Goal: Task Accomplishment & Management: Manage account settings

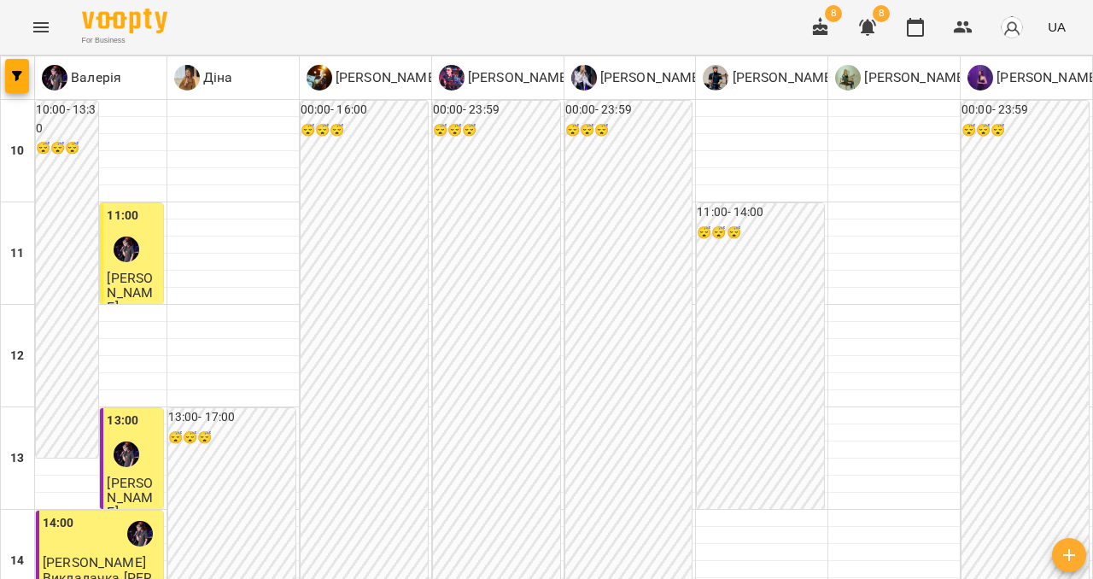
scroll to position [924, 0]
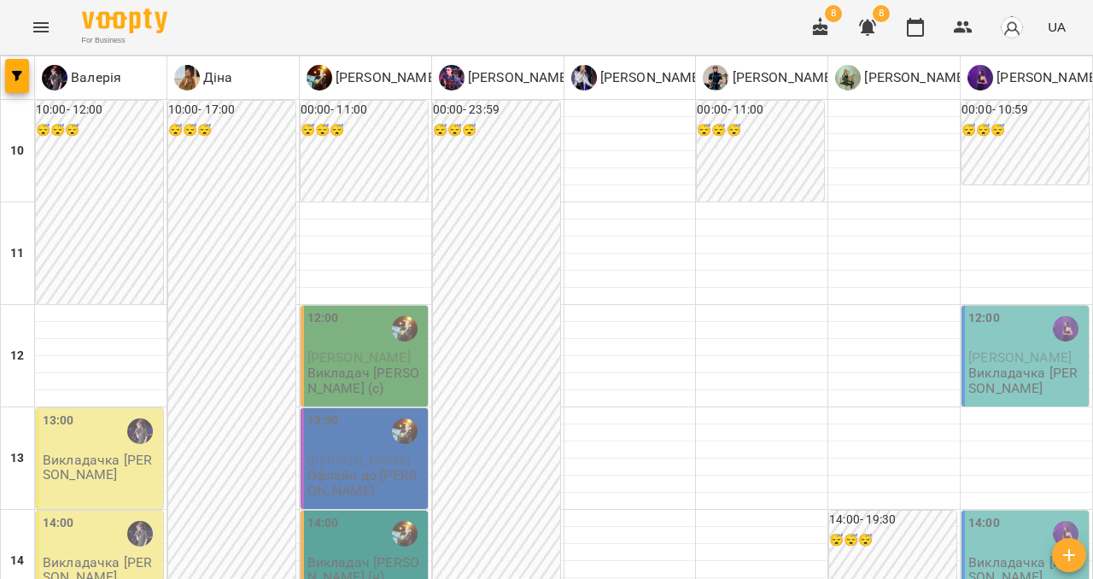
scroll to position [189, 0]
click at [1007, 555] on p "Викладачка [PERSON_NAME]" at bounding box center [1026, 570] width 117 height 30
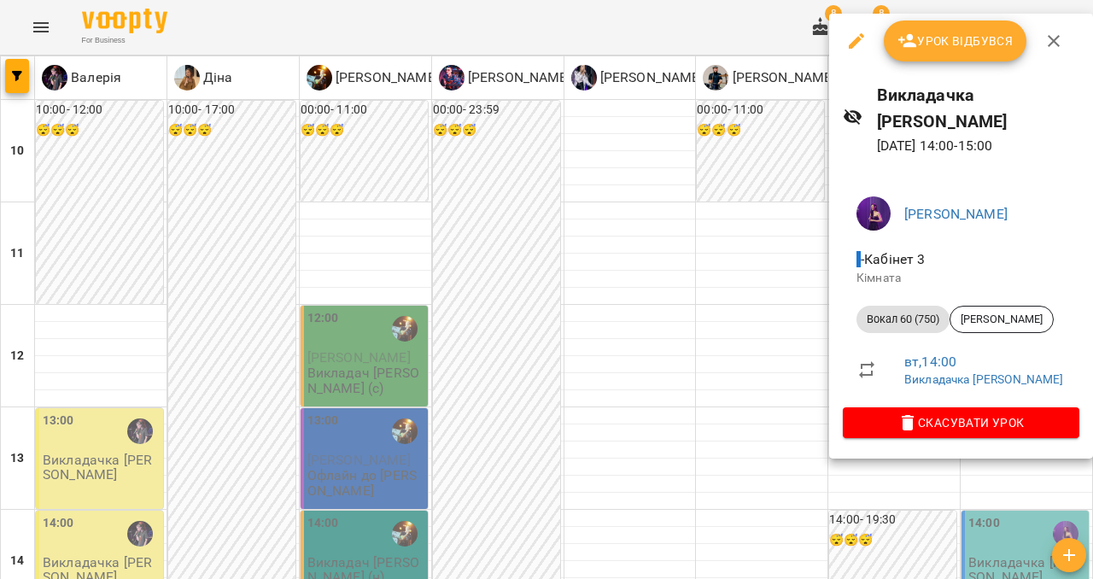
click at [1052, 38] on icon "button" at bounding box center [1053, 41] width 20 height 20
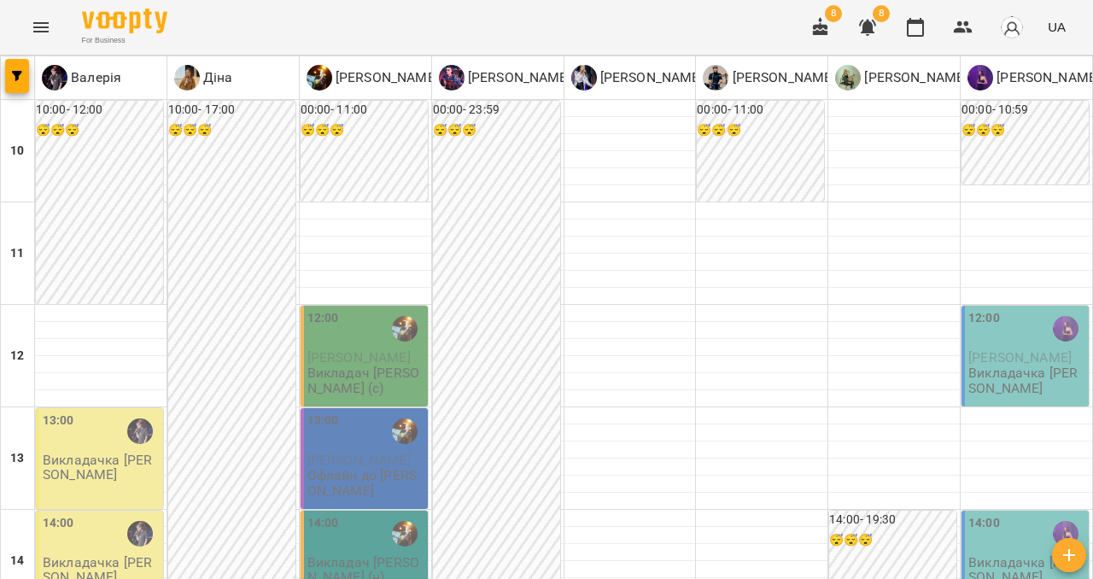
scroll to position [556, 0]
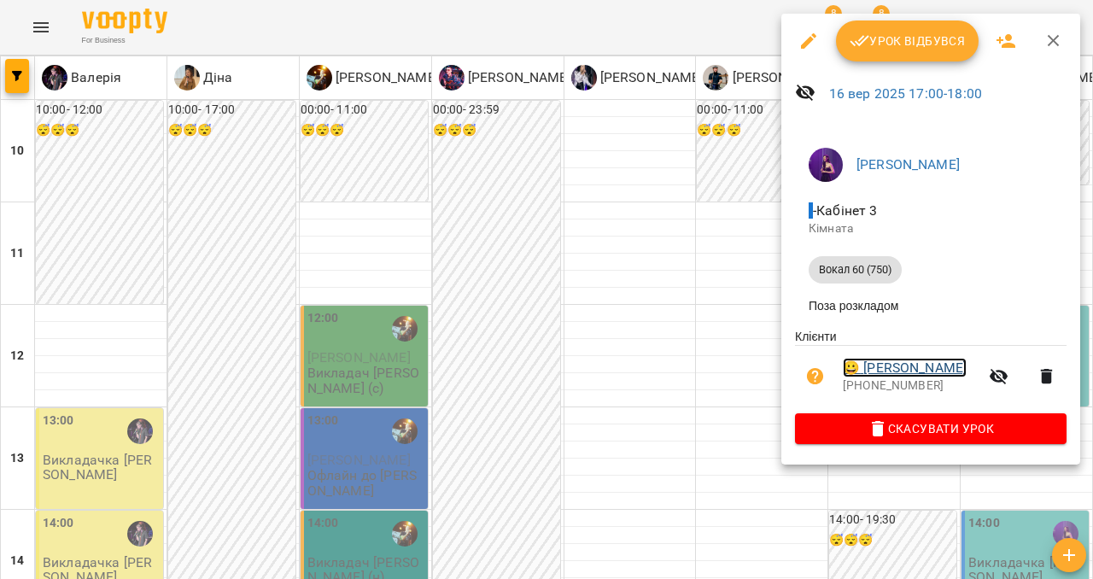
click at [895, 373] on link "😀 [PERSON_NAME]" at bounding box center [904, 368] width 124 height 20
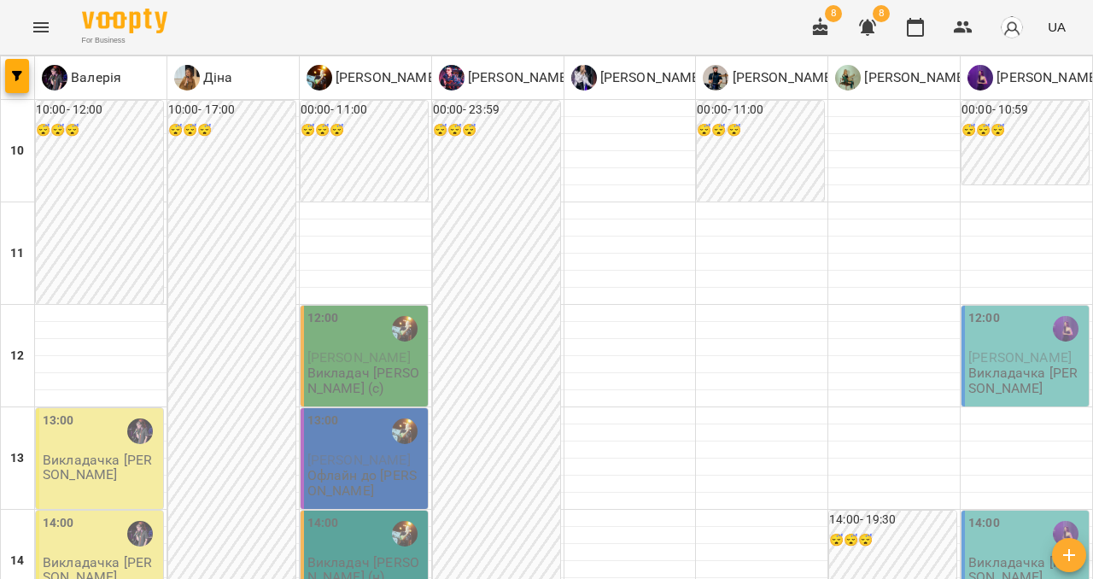
scroll to position [524, 0]
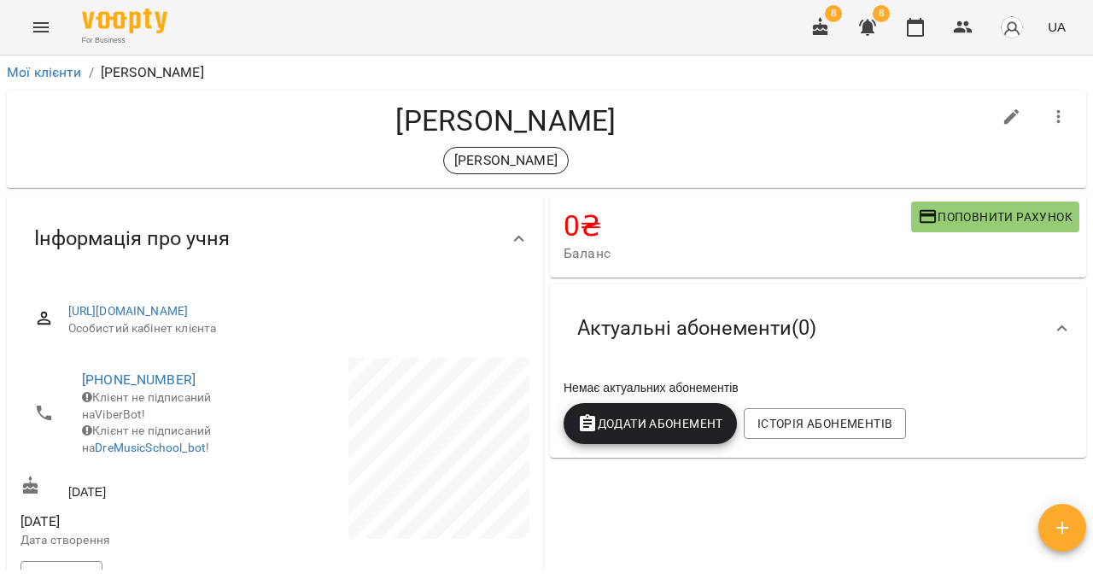
click at [35, 35] on icon "Menu" at bounding box center [41, 27] width 20 height 20
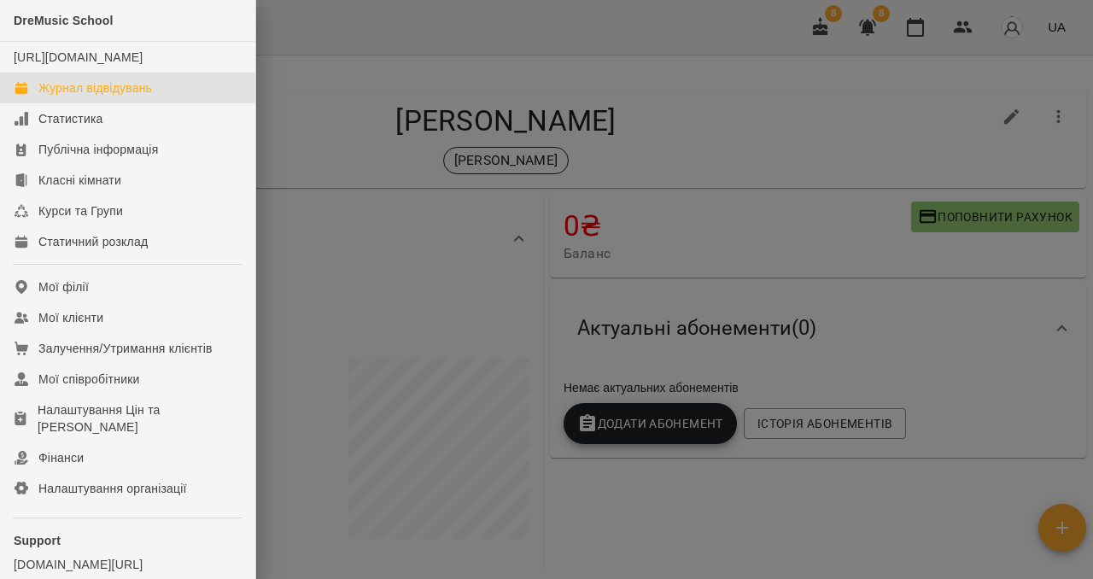
click at [49, 96] on div "Журнал відвідувань" at bounding box center [95, 87] width 114 height 17
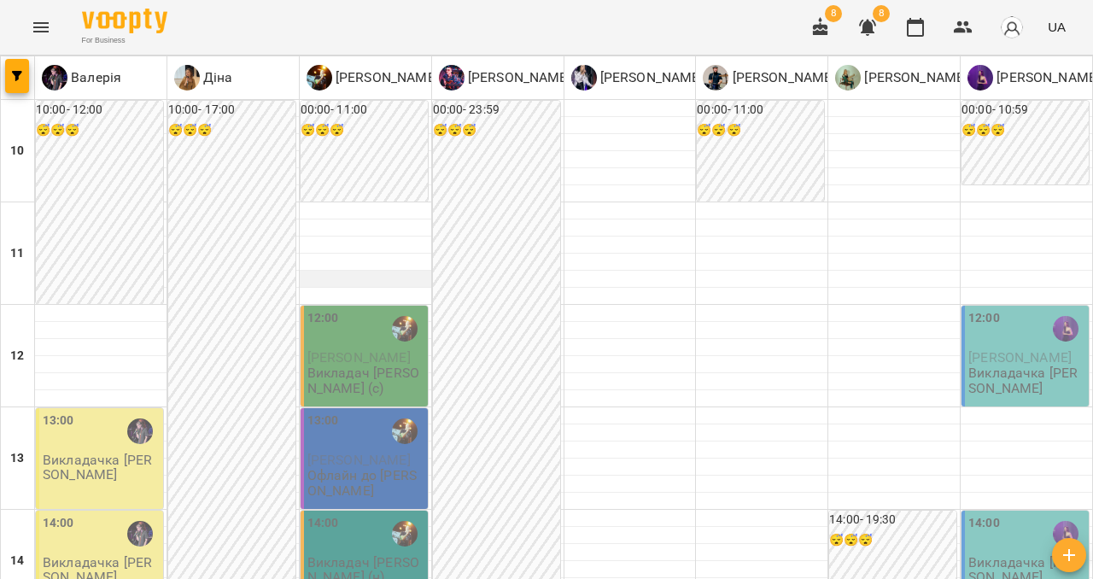
scroll to position [135, 0]
click at [353, 452] on span "[PERSON_NAME]" at bounding box center [358, 460] width 103 height 16
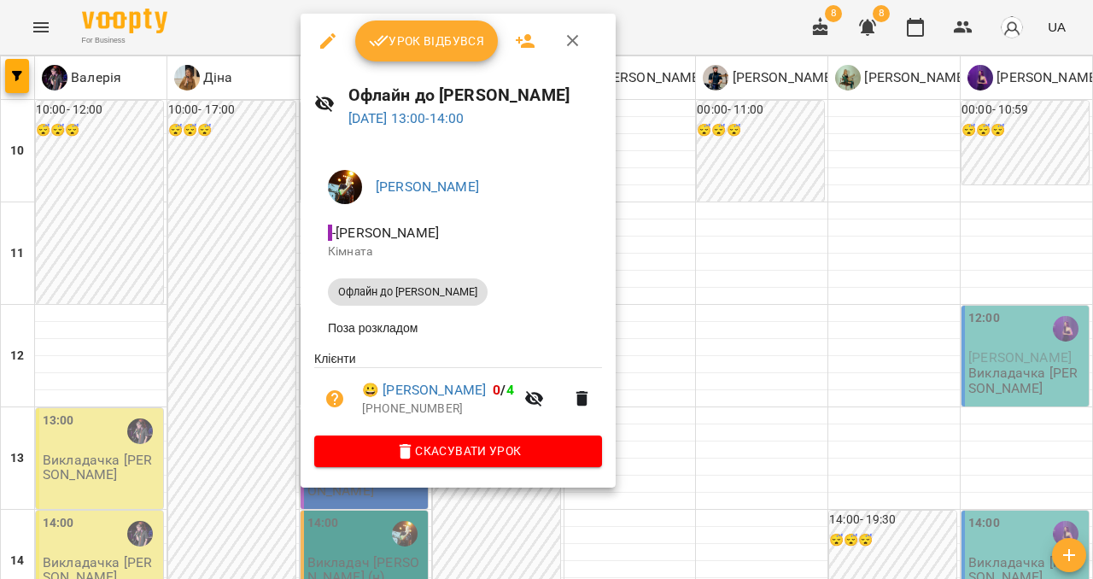
click at [577, 40] on icon "button" at bounding box center [573, 41] width 20 height 20
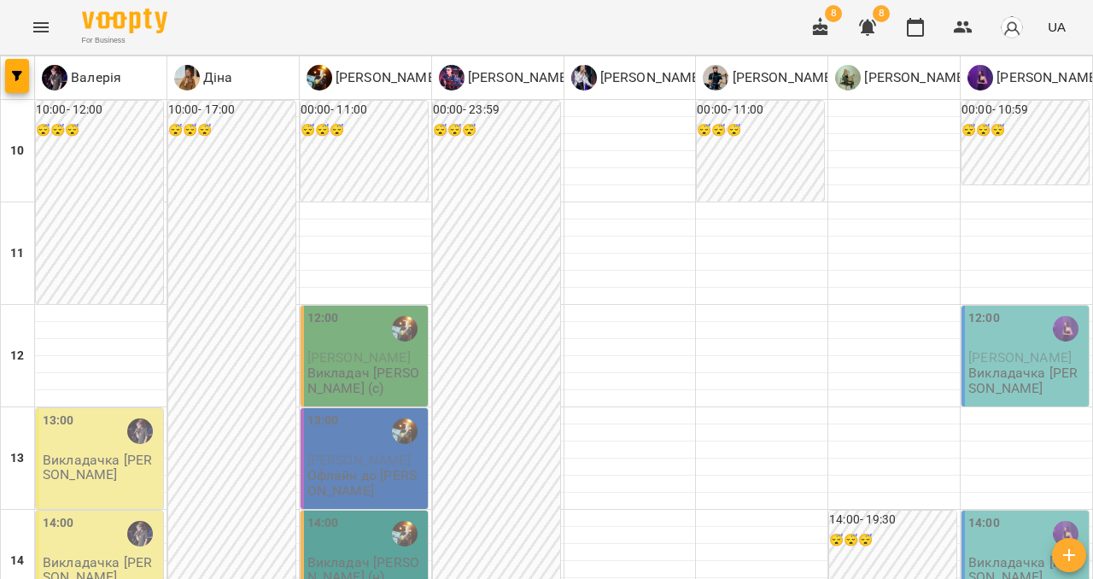
click at [356, 514] on div "14:00" at bounding box center [365, 533] width 117 height 39
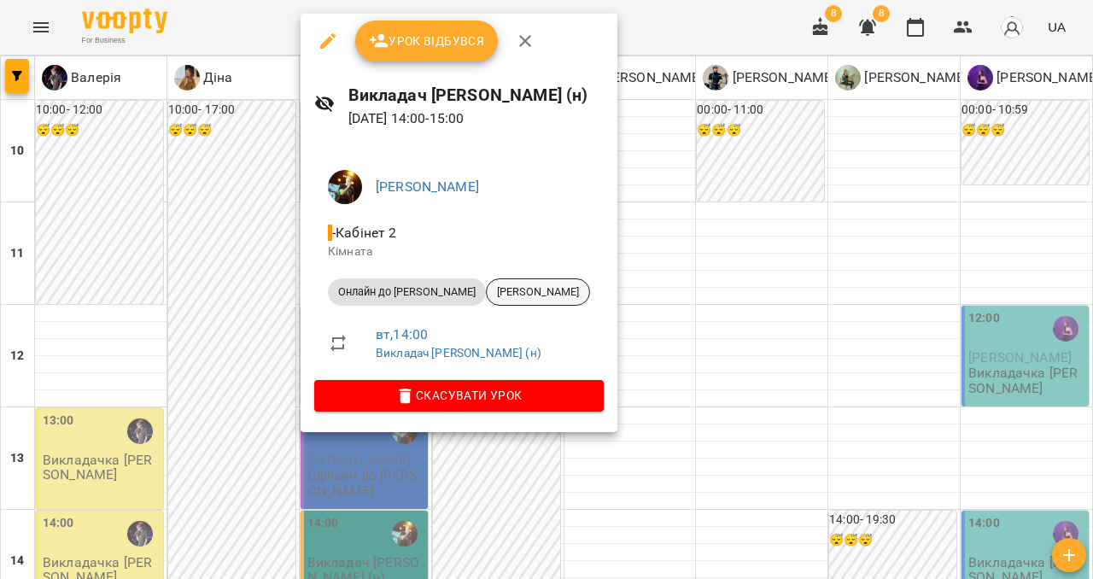
click at [486, 301] on div "[PERSON_NAME]" at bounding box center [538, 291] width 104 height 27
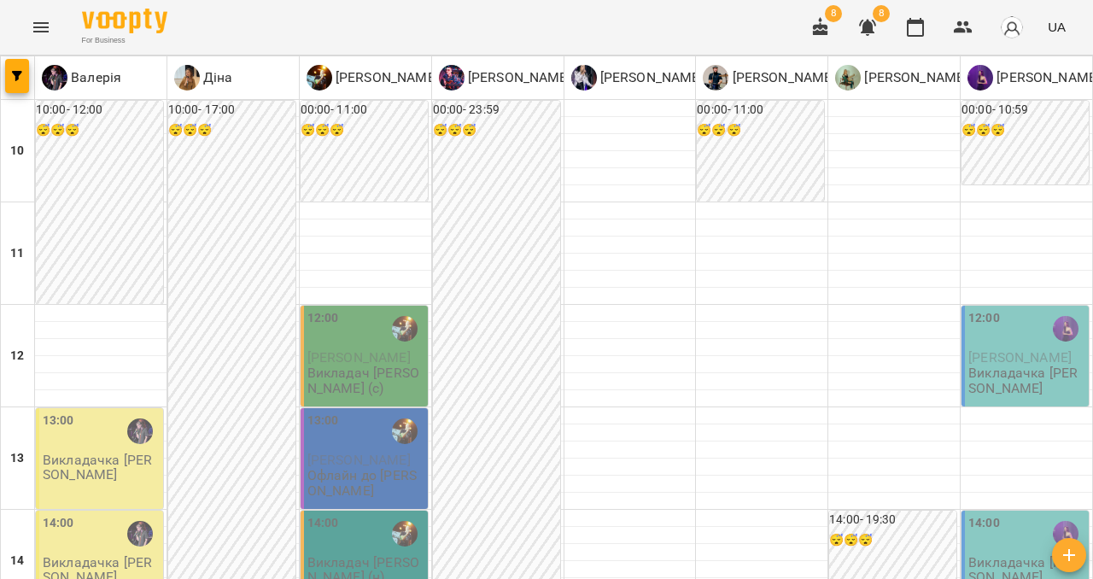
scroll to position [357, 0]
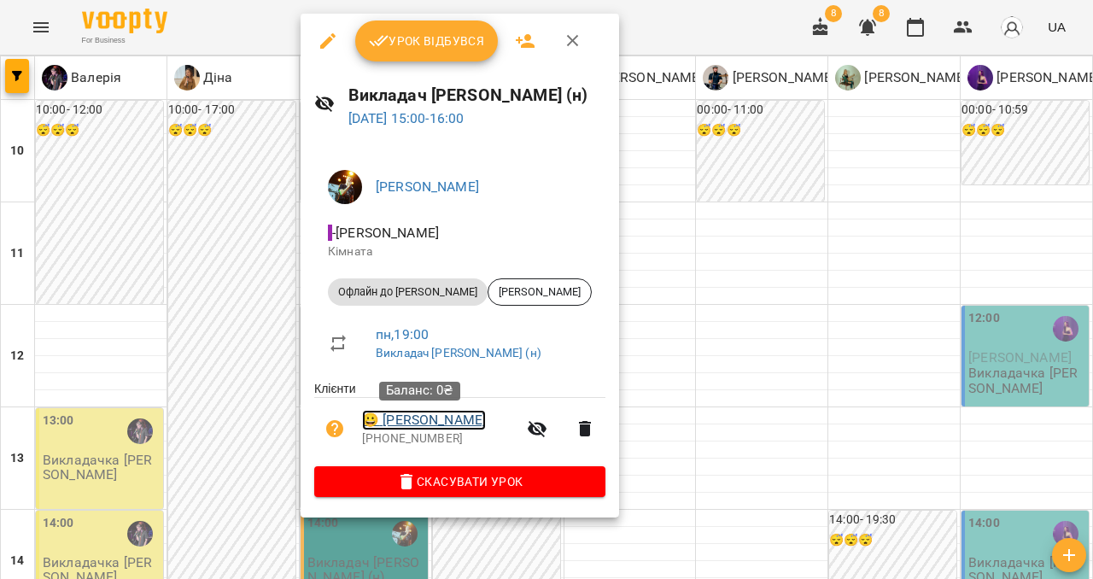
click at [423, 423] on link "😀 [PERSON_NAME]" at bounding box center [424, 420] width 124 height 20
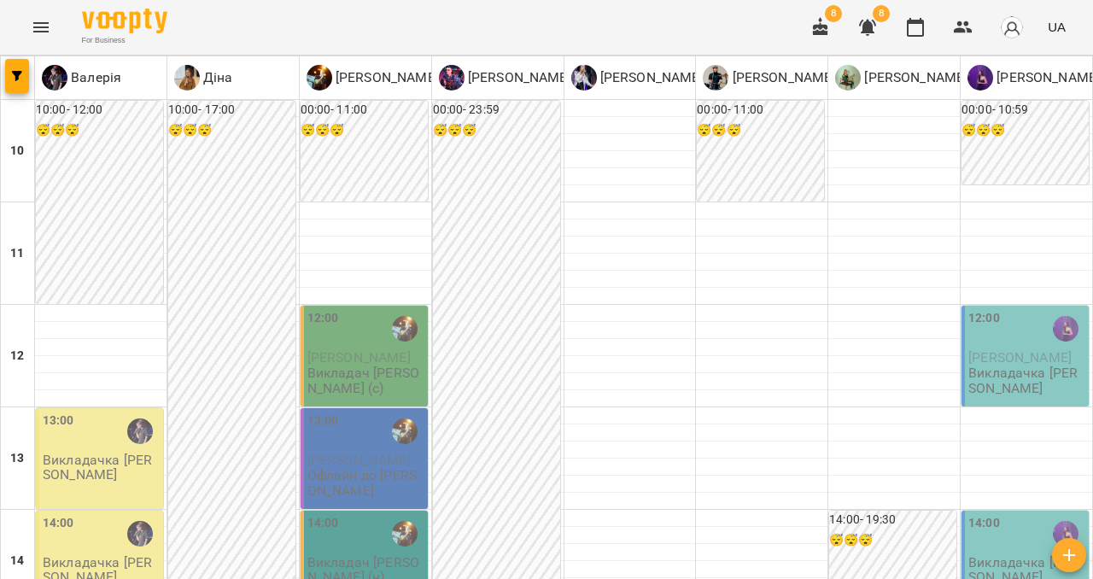
scroll to position [491, 0]
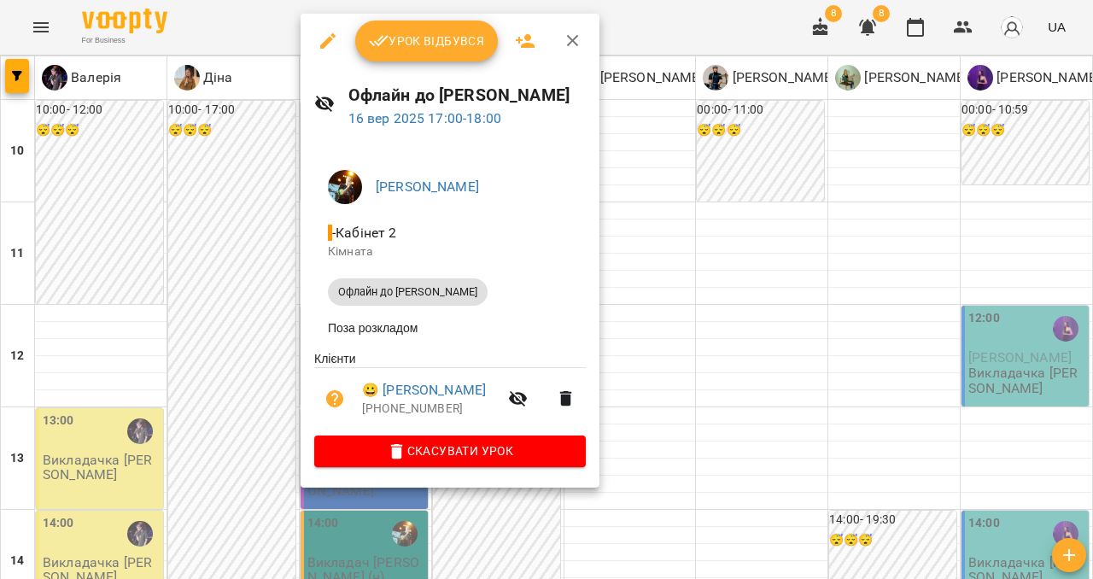
click at [723, 201] on div at bounding box center [546, 289] width 1093 height 579
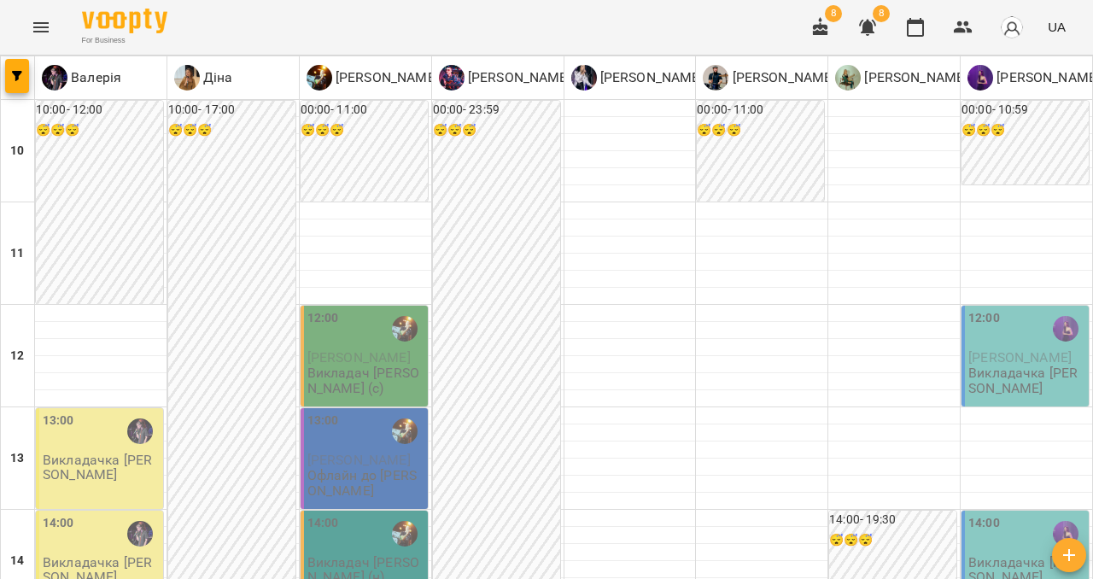
scroll to position [674, 0]
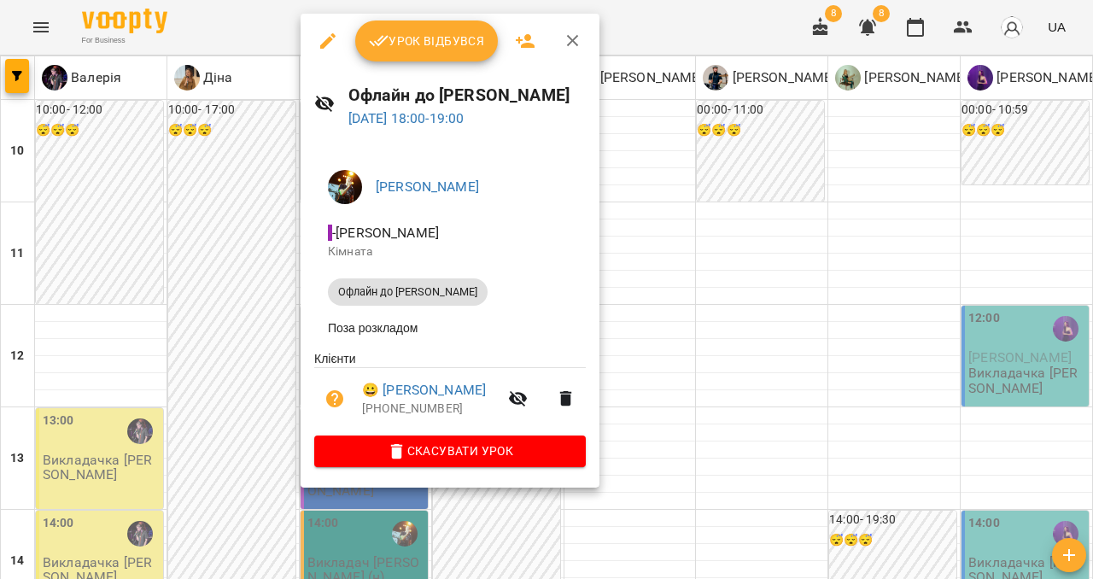
click at [732, 186] on div at bounding box center [546, 289] width 1093 height 579
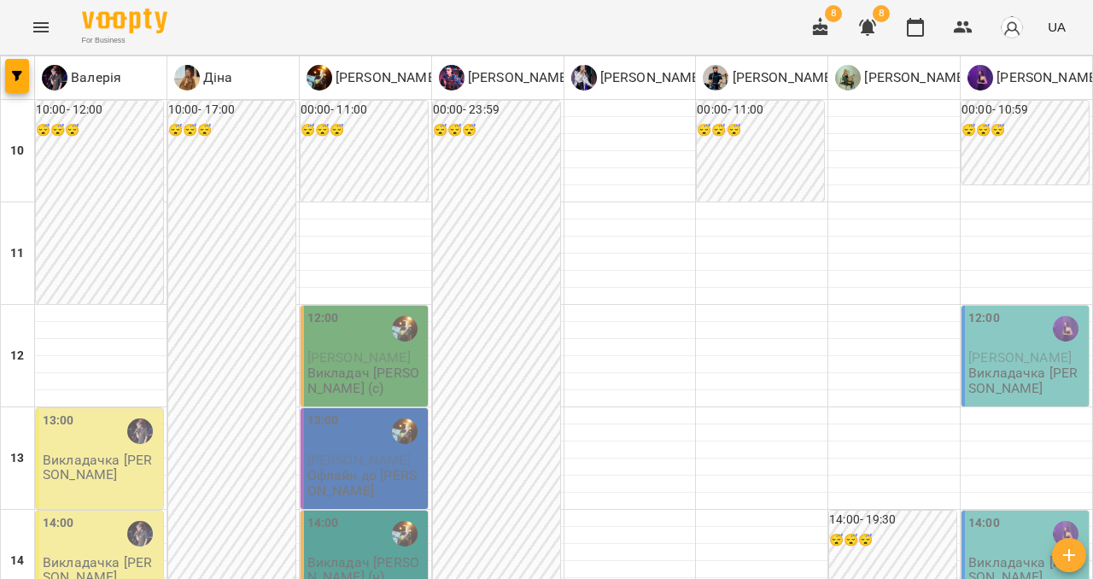
scroll to position [782, 0]
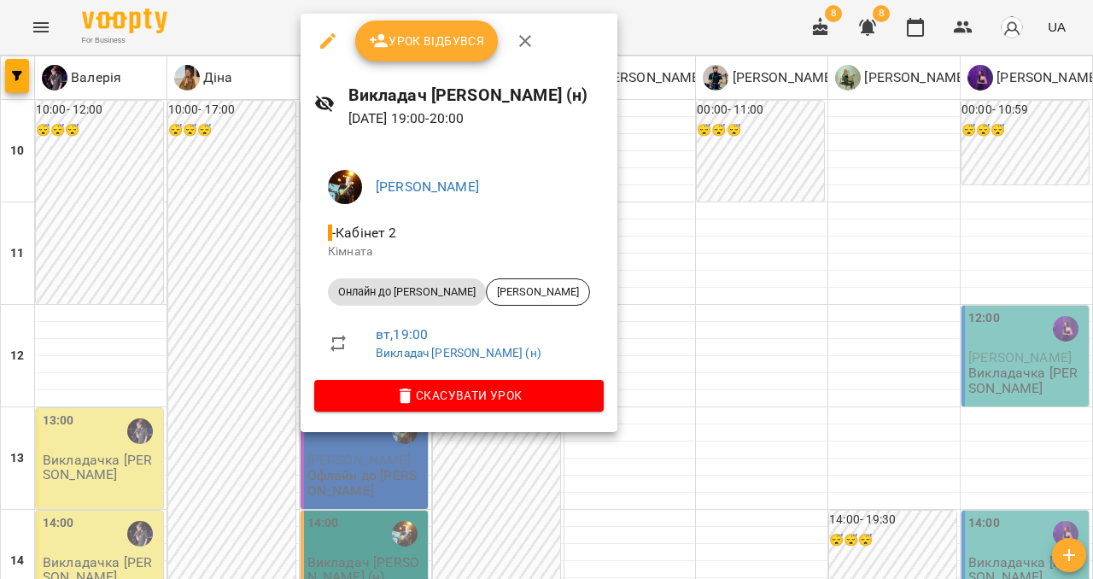
click at [520, 41] on icon "button" at bounding box center [525, 41] width 20 height 20
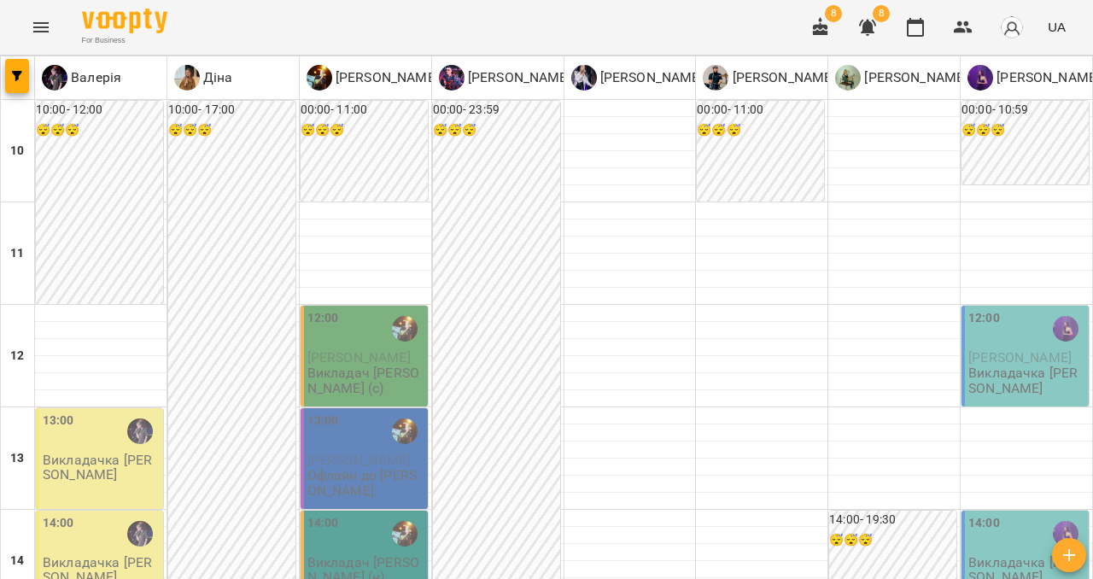
scroll to position [441, 0]
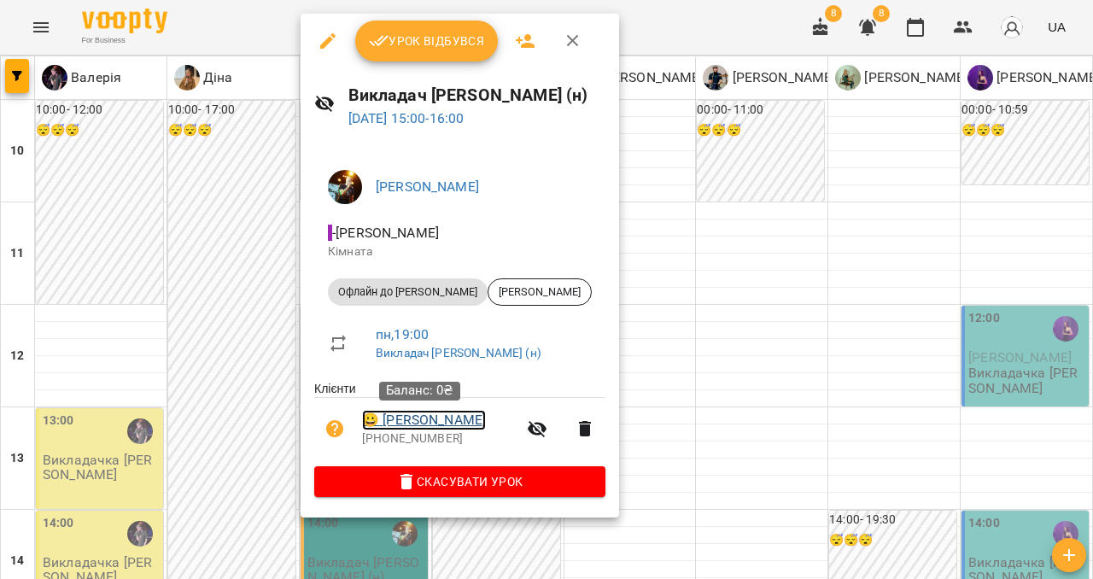
click at [418, 427] on link "😀 [PERSON_NAME]" at bounding box center [424, 420] width 124 height 20
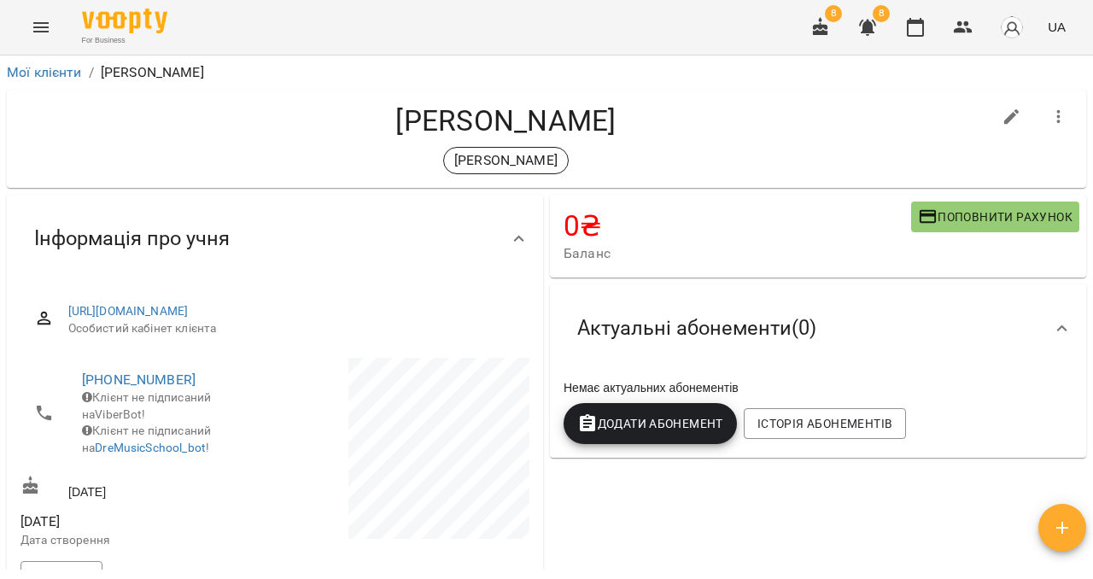
click at [1017, 220] on span "Поповнити рахунок" at bounding box center [995, 217] width 154 height 20
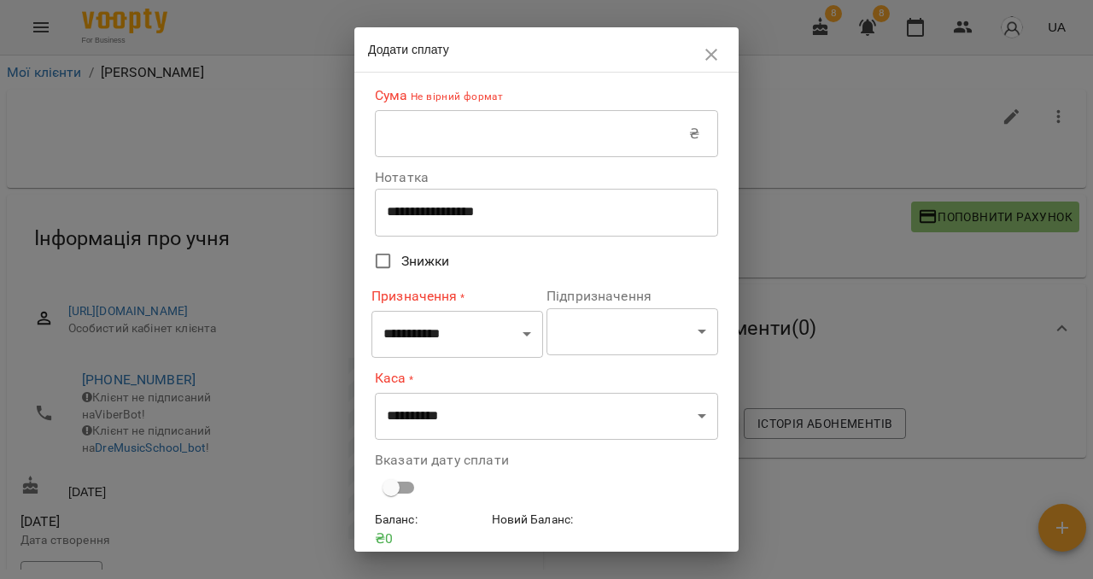
click at [441, 130] on input "text" at bounding box center [532, 134] width 314 height 48
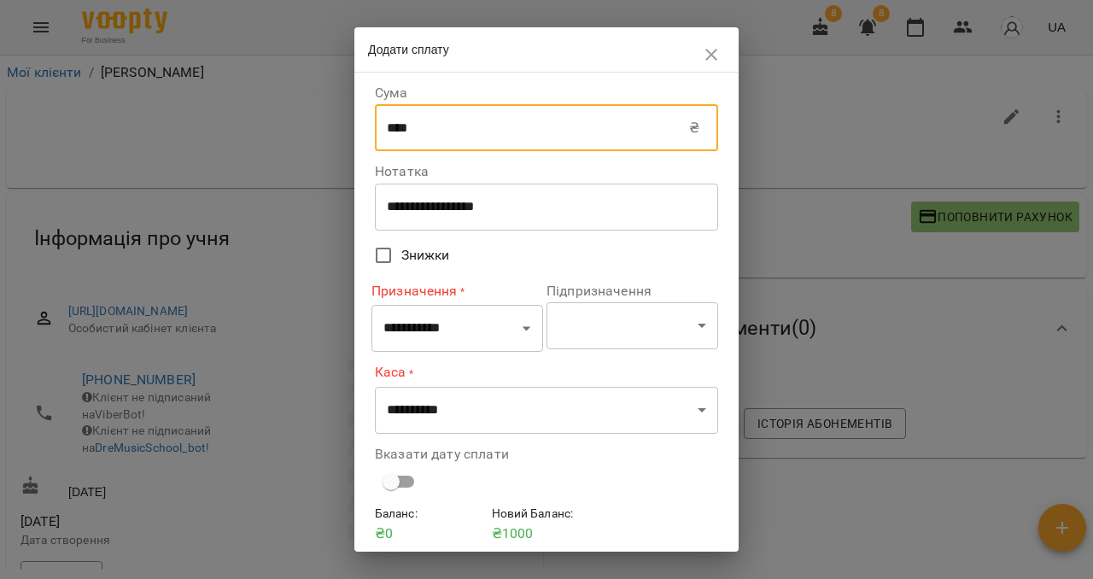
type input "****"
click at [469, 331] on select "**********" at bounding box center [457, 329] width 172 height 48
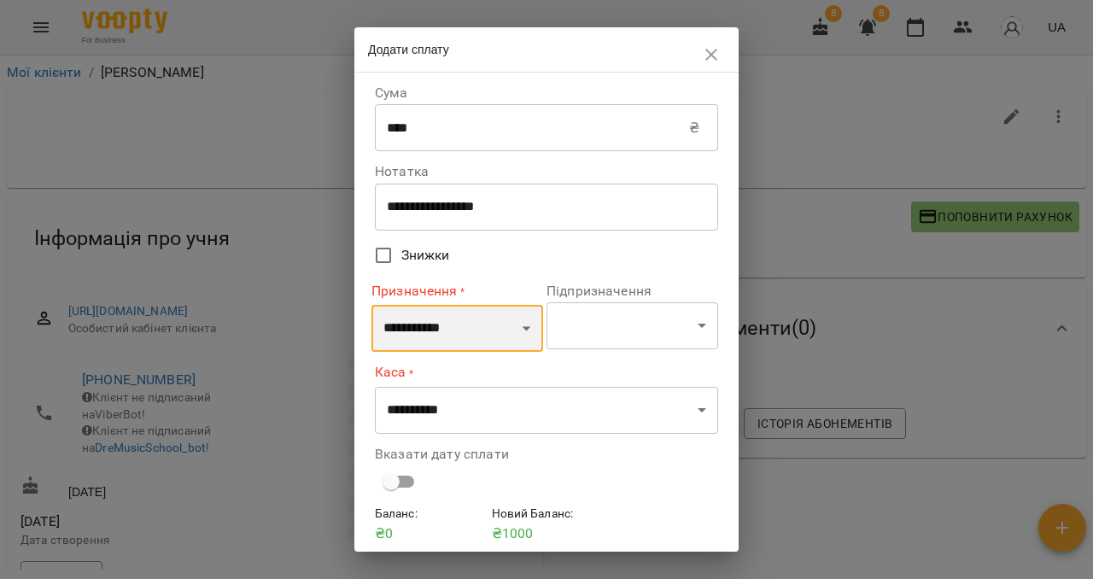
select select "**********"
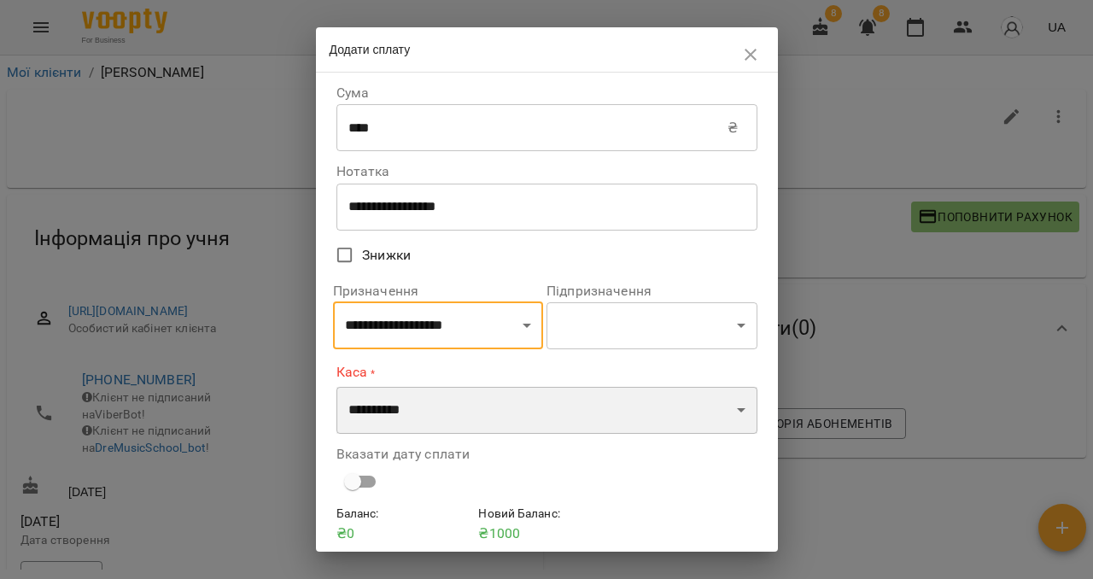
click at [434, 410] on select "**********" at bounding box center [546, 411] width 421 height 48
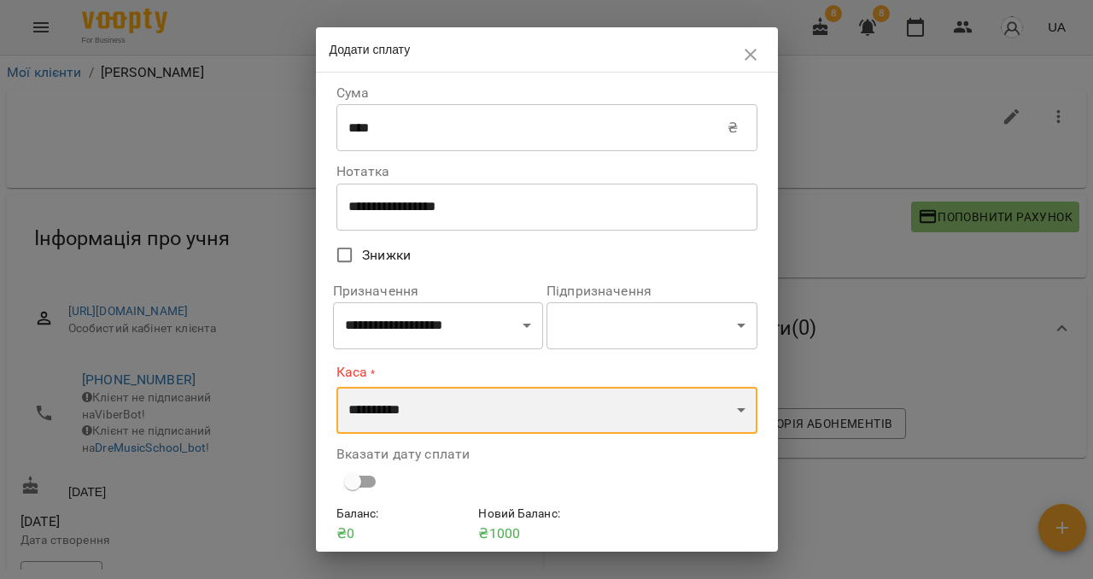
select select "****"
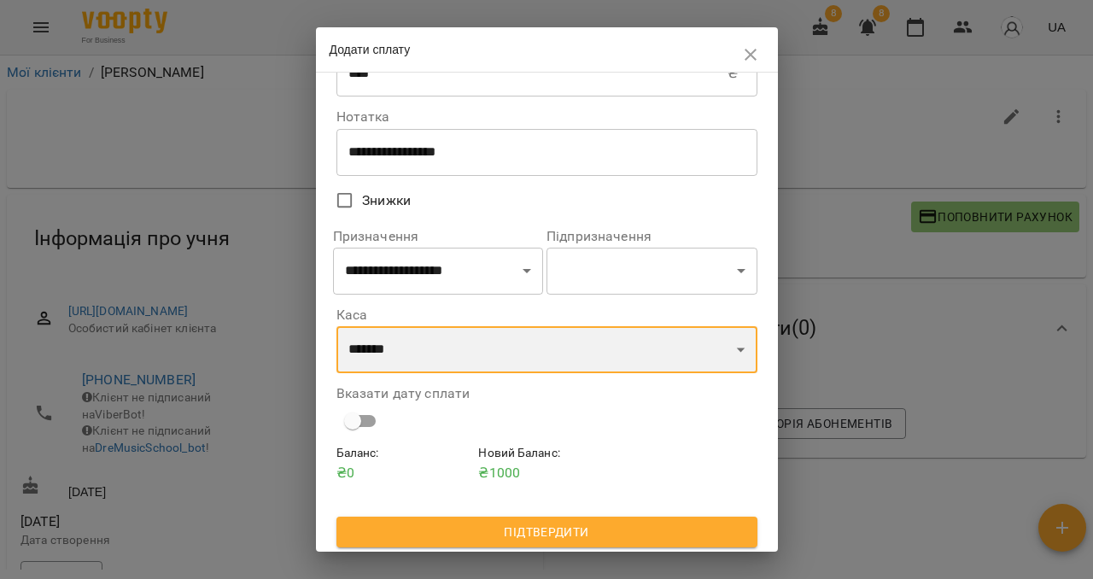
scroll to position [60, 0]
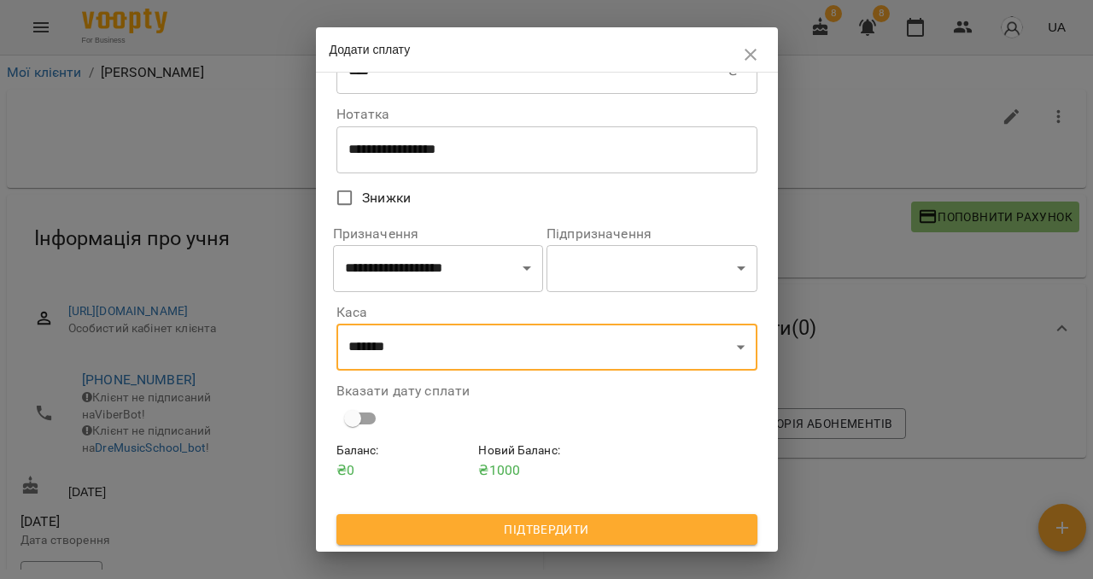
click at [497, 538] on span "Підтвердити" at bounding box center [547, 529] width 394 height 20
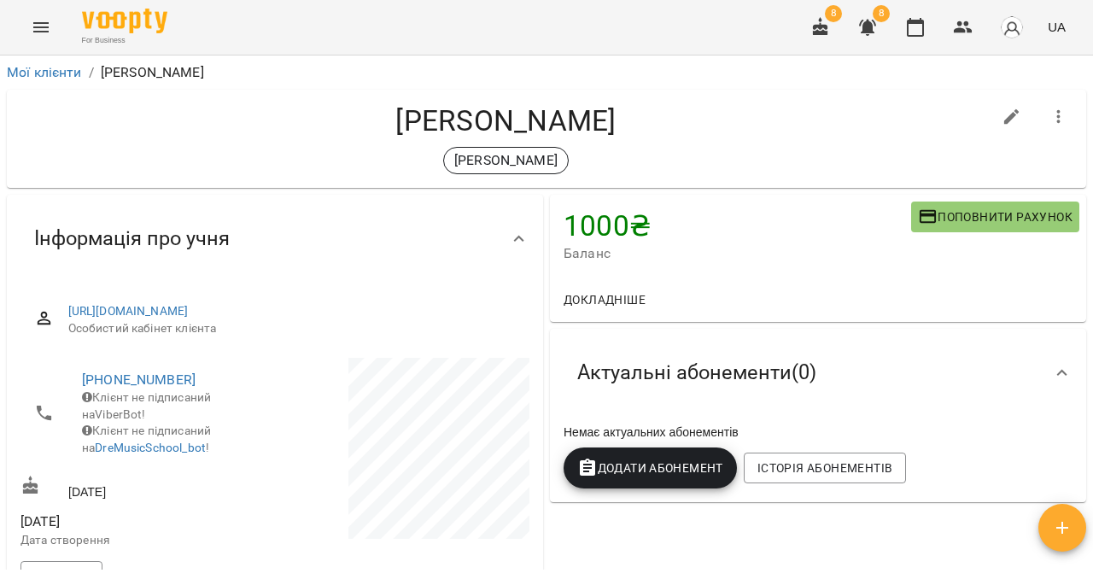
click at [36, 32] on icon "Menu" at bounding box center [41, 27] width 20 height 20
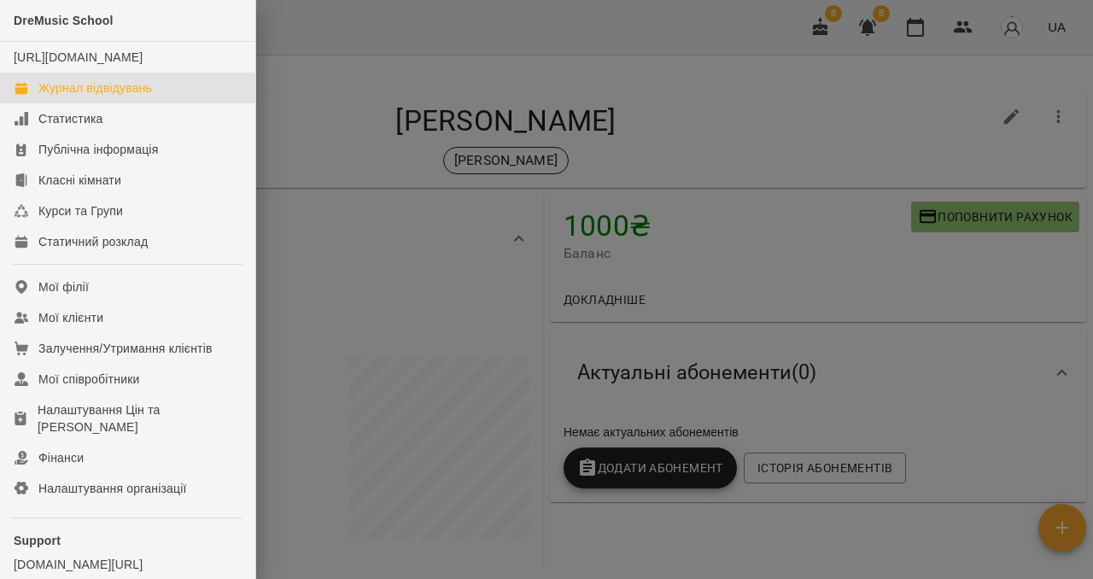
click at [69, 96] on div "Журнал відвідувань" at bounding box center [95, 87] width 114 height 17
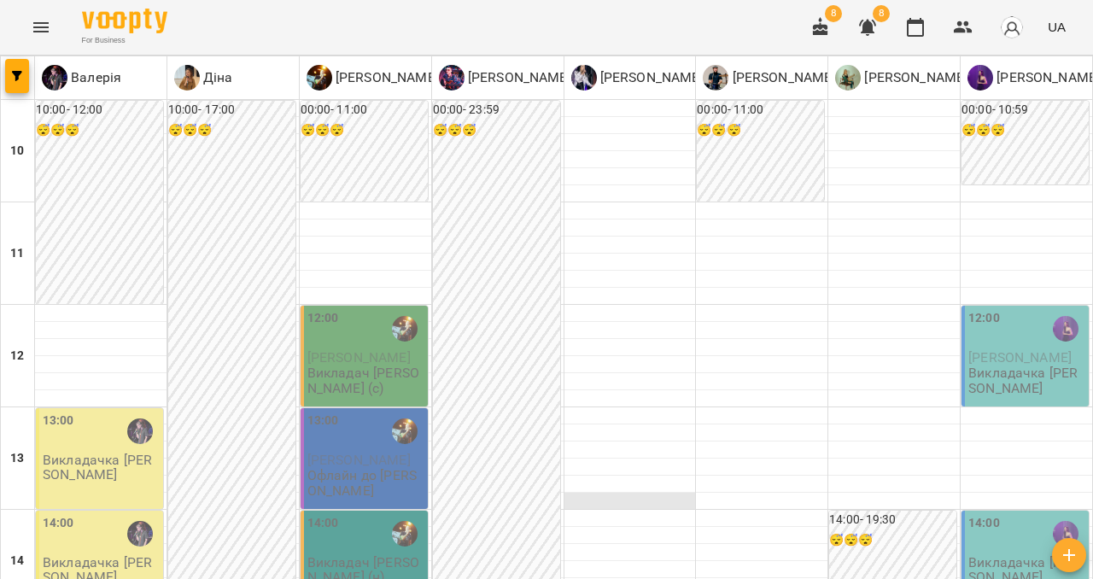
scroll to position [229, 0]
click at [1060, 510] on div "14:00 Викладачка [PERSON_NAME]" at bounding box center [1024, 560] width 127 height 101
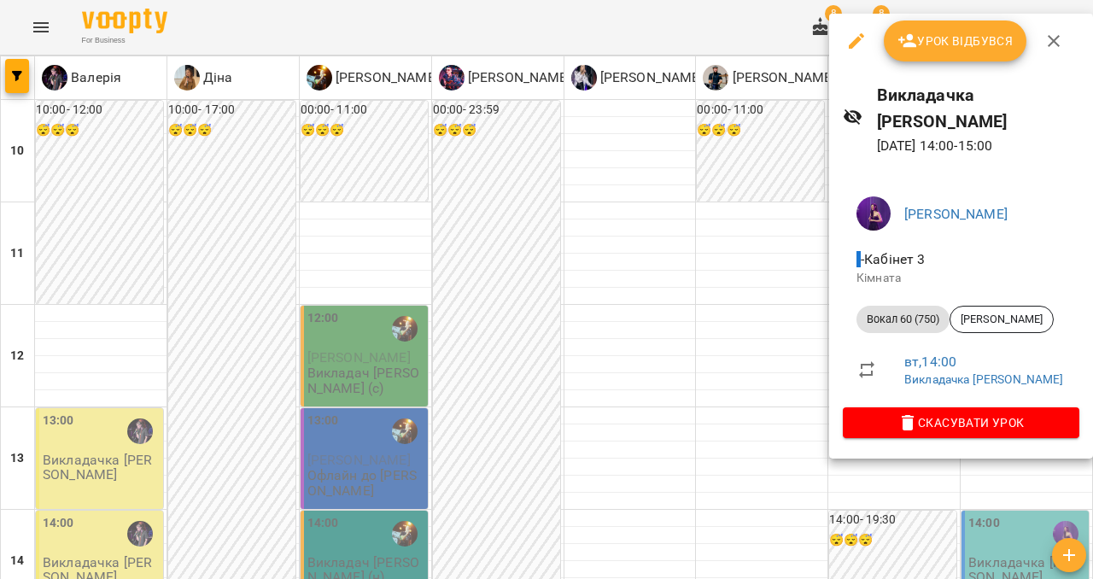
click at [1055, 41] on icon "button" at bounding box center [1053, 41] width 20 height 20
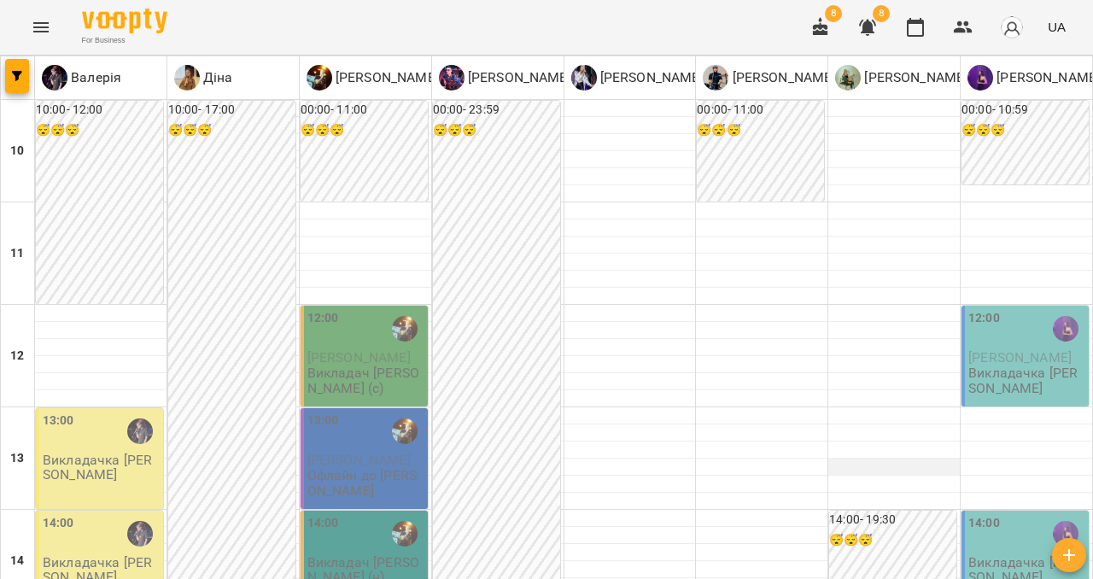
scroll to position [881, 0]
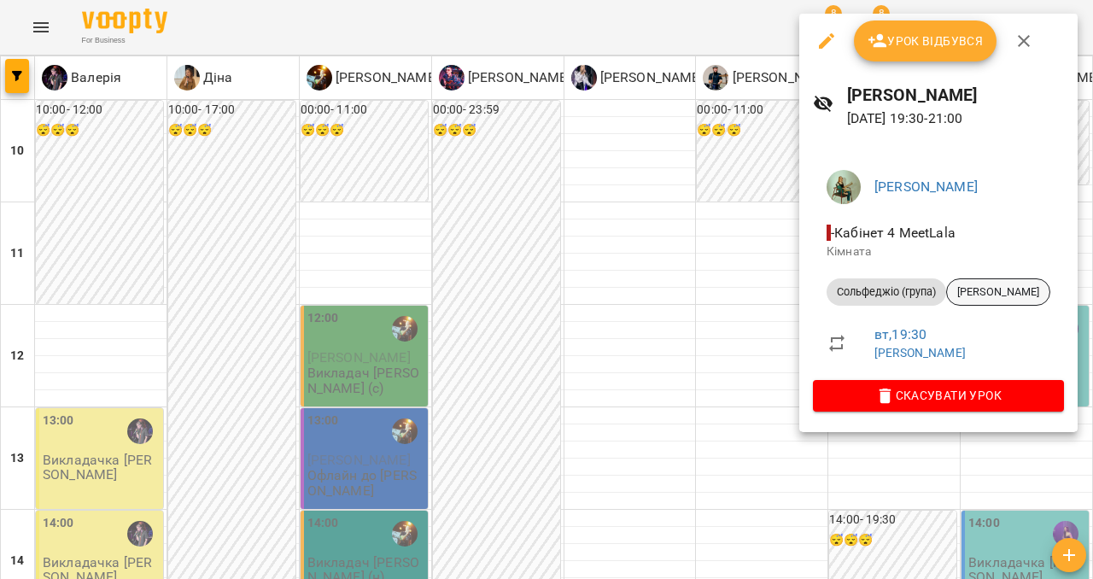
click at [1015, 297] on span "[PERSON_NAME]" at bounding box center [998, 291] width 102 height 15
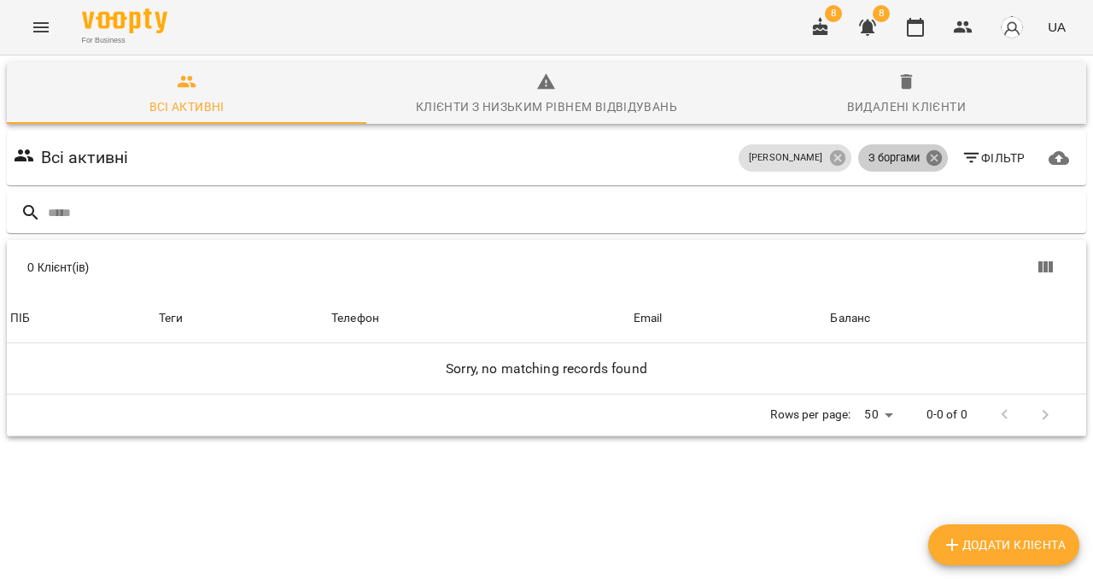
click at [936, 156] on icon at bounding box center [933, 158] width 19 height 19
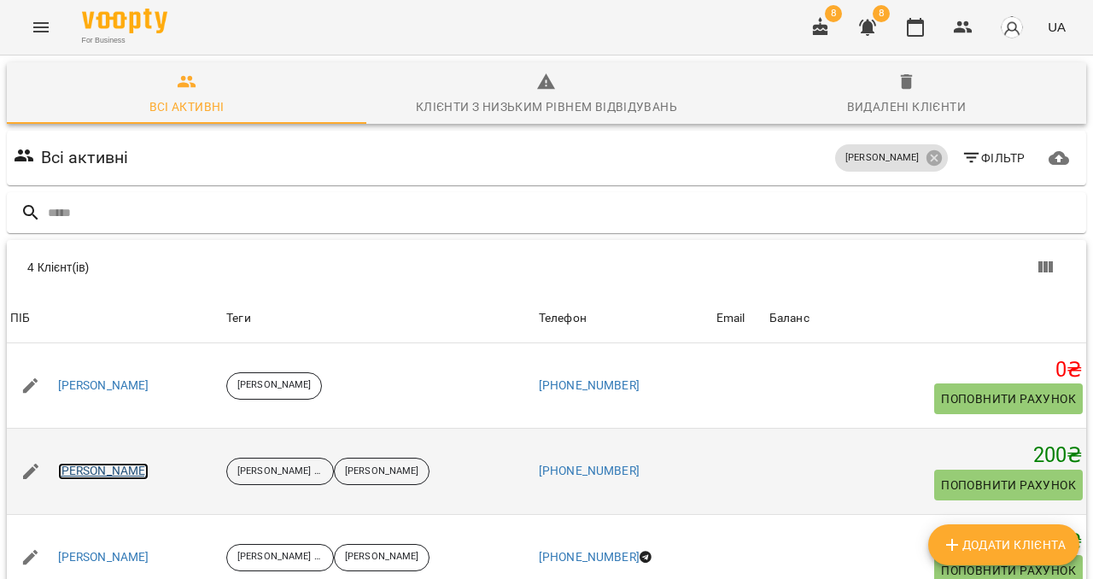
click at [96, 475] on link "[PERSON_NAME]" at bounding box center [103, 471] width 91 height 17
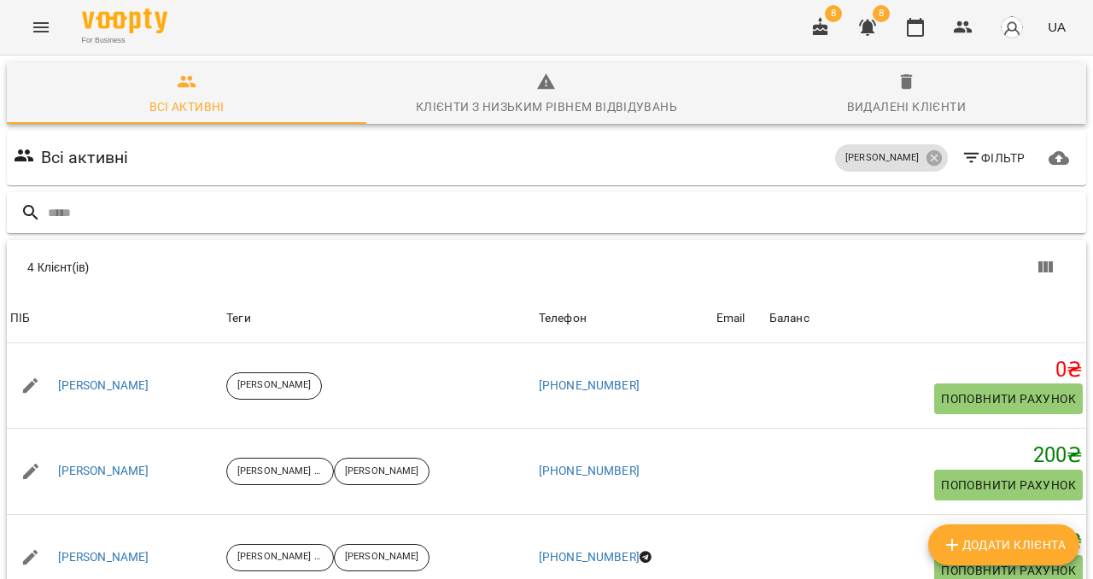
scroll to position [145, 0]
click at [38, 31] on icon "Menu" at bounding box center [40, 27] width 15 height 10
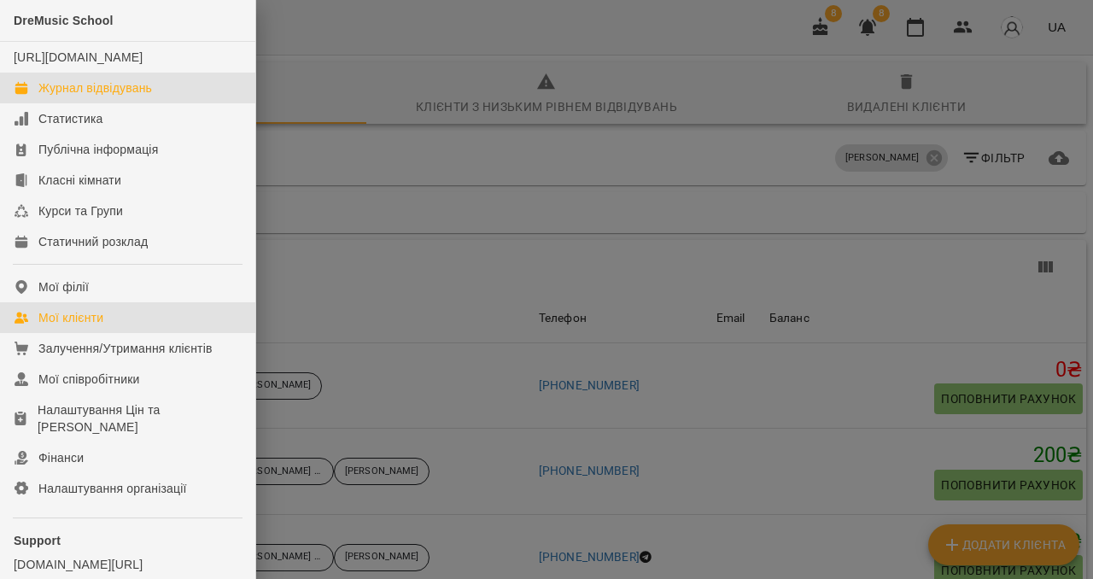
click at [61, 96] on div "Журнал відвідувань" at bounding box center [95, 87] width 114 height 17
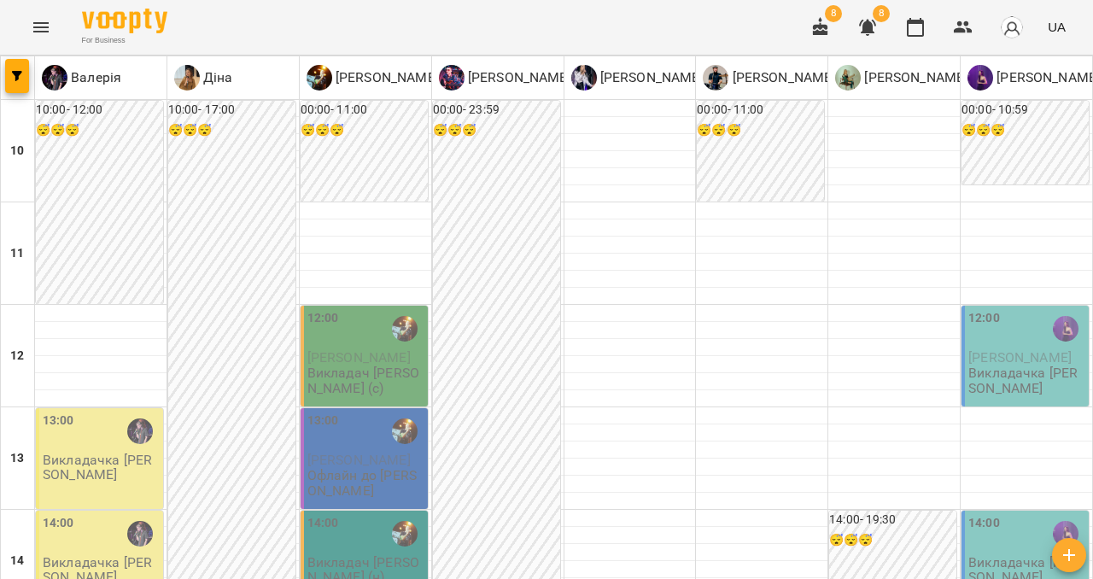
scroll to position [583, 0]
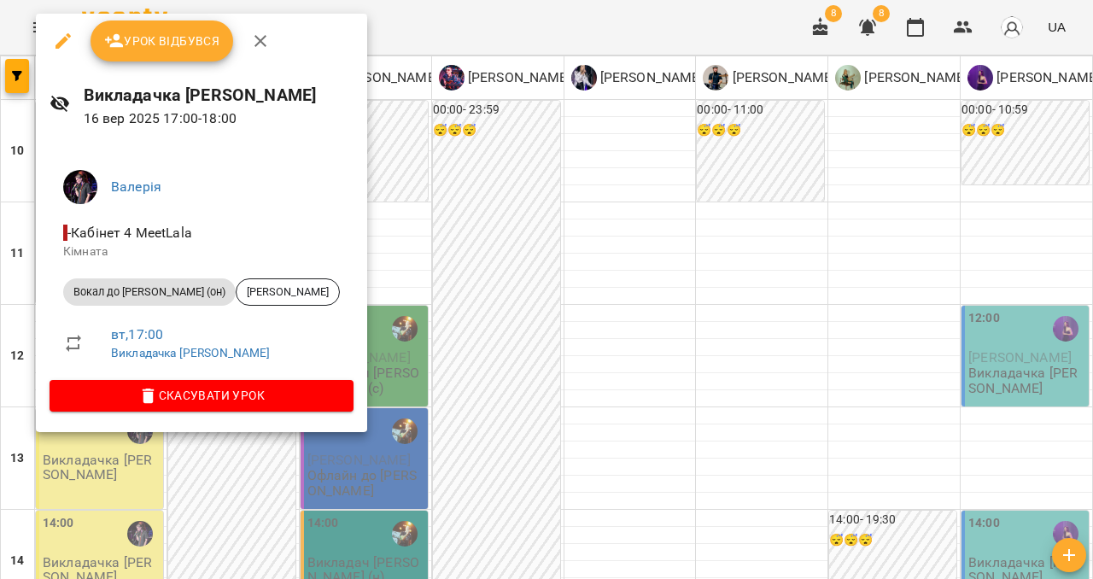
click at [256, 47] on icon "button" at bounding box center [260, 41] width 20 height 20
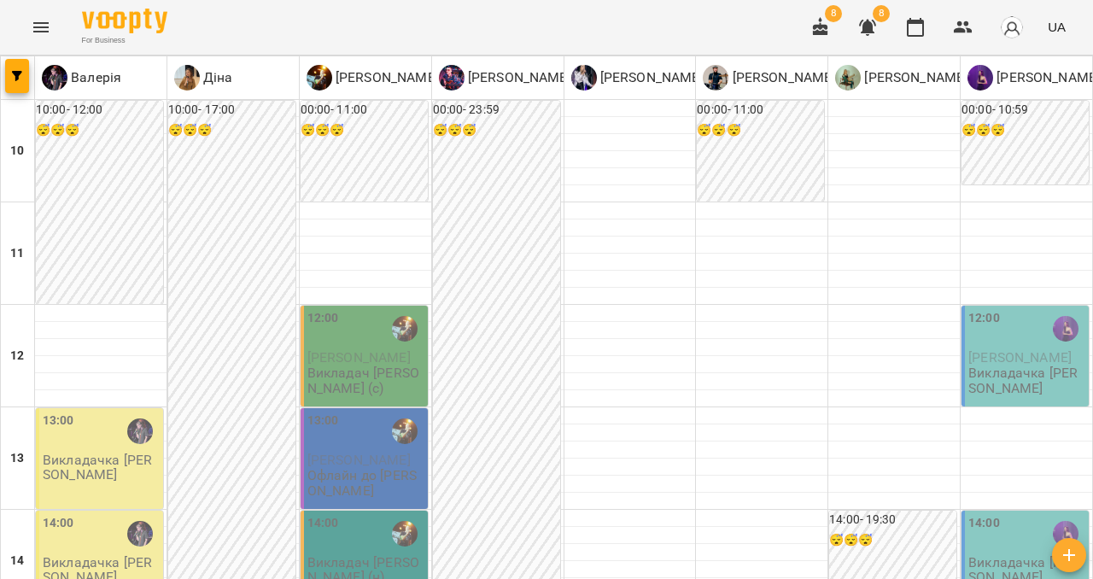
scroll to position [257, 0]
click at [78, 452] on p "Викладачка [PERSON_NAME]" at bounding box center [101, 467] width 117 height 30
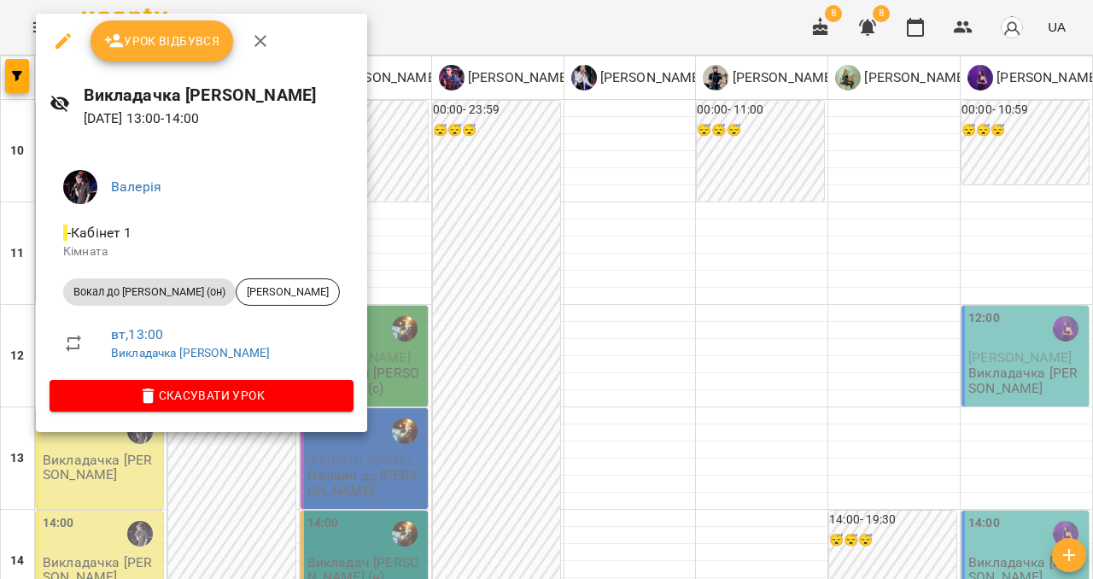
click at [1023, 312] on div at bounding box center [546, 289] width 1093 height 579
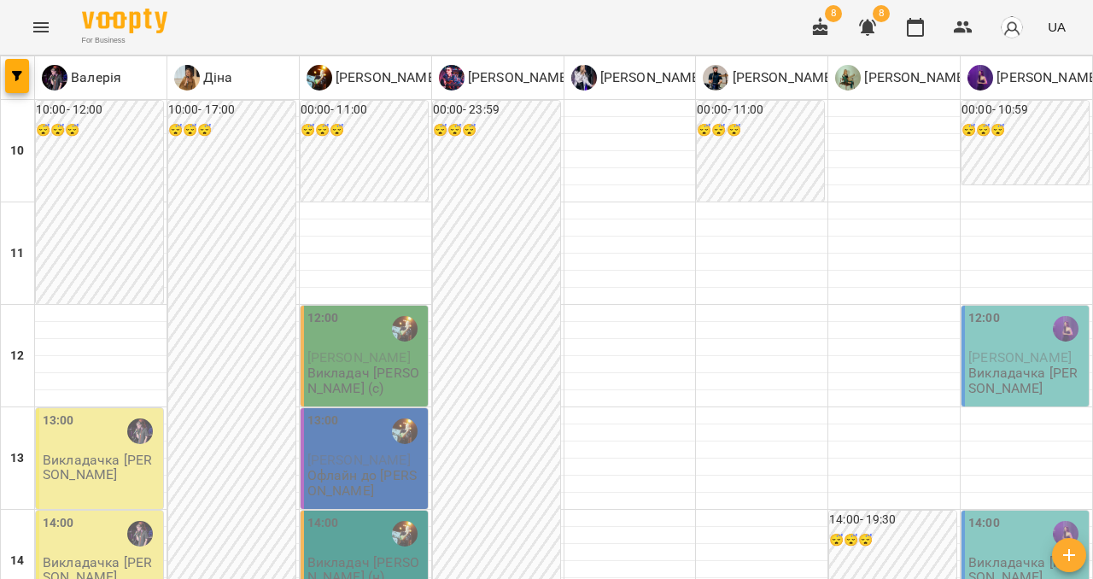
click at [1023, 555] on p "Викладачка [PERSON_NAME]" at bounding box center [1026, 570] width 117 height 30
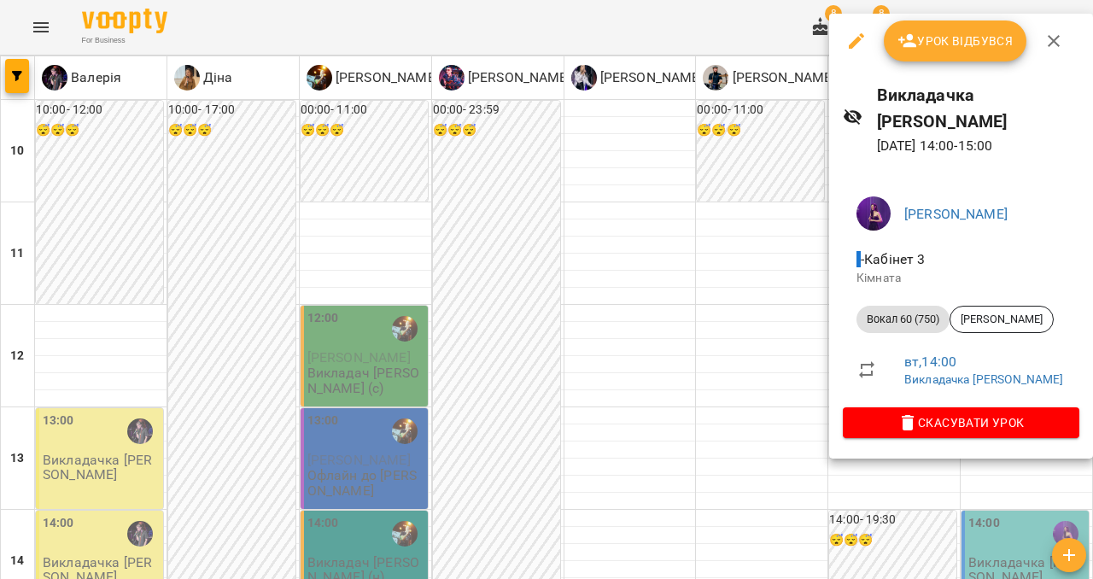
click at [859, 49] on icon "button" at bounding box center [856, 41] width 20 height 20
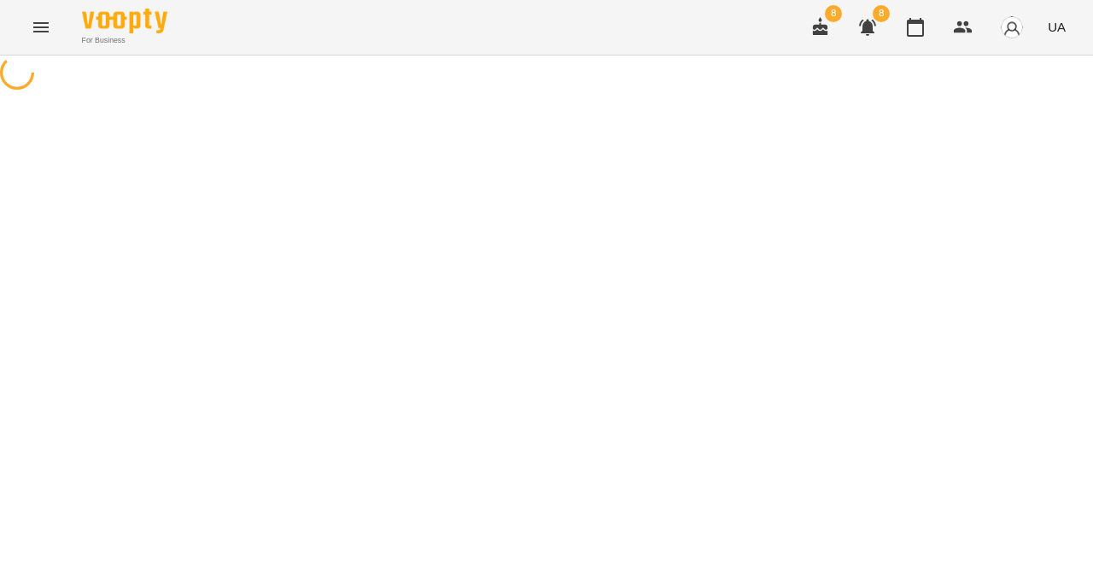
select select "**********"
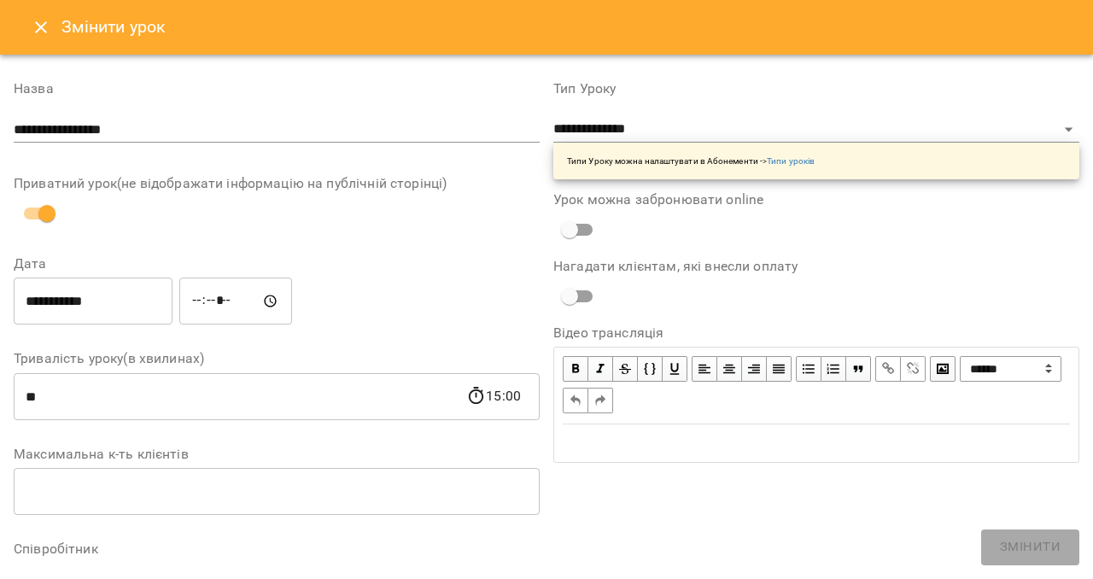
click at [248, 300] on input "*****" at bounding box center [235, 301] width 113 height 48
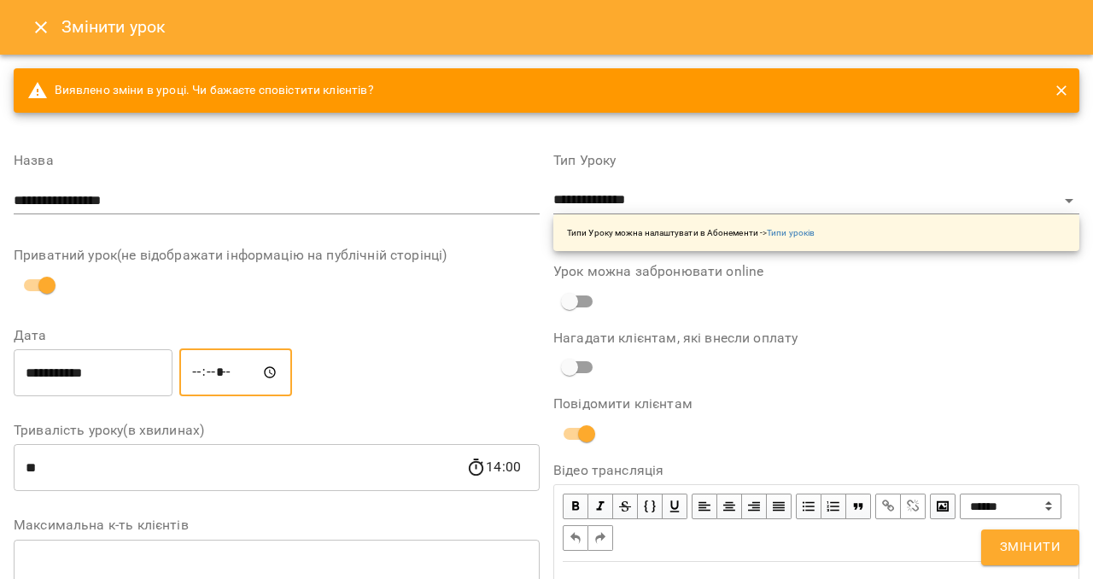
click at [1029, 545] on span "Змінити" at bounding box center [1030, 547] width 61 height 22
type input "*****"
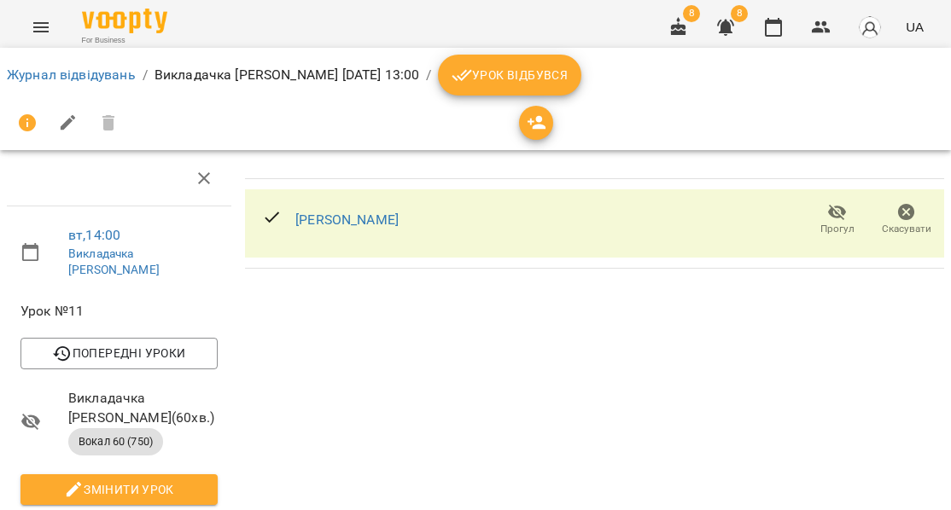
click at [880, 378] on div "[PERSON_NAME] [PERSON_NAME]" at bounding box center [595, 510] width 714 height 732
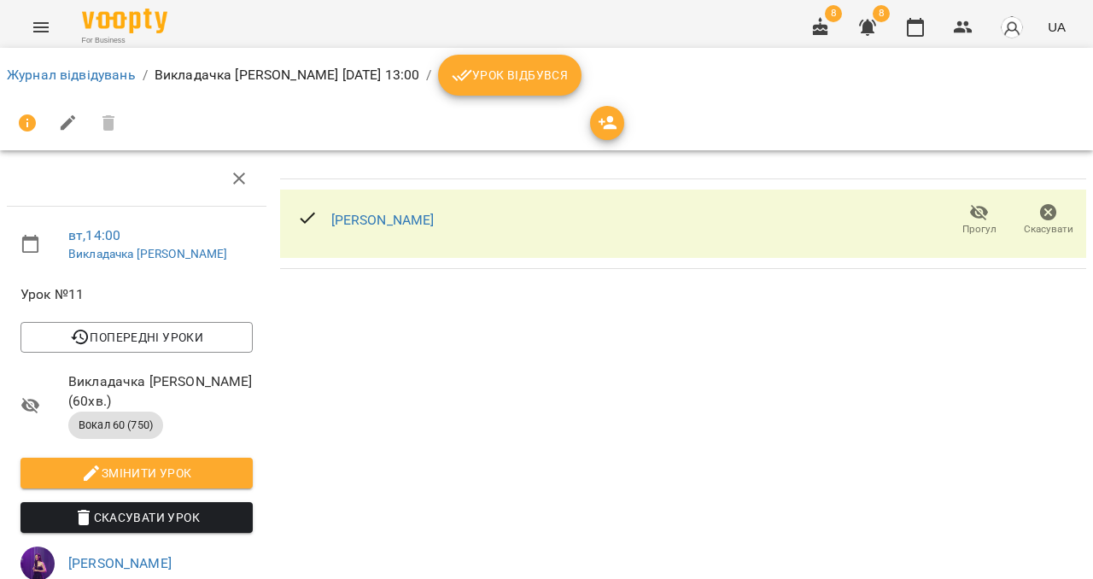
click at [50, 84] on li "Журнал відвідувань" at bounding box center [71, 75] width 129 height 20
click at [52, 75] on link "Журнал відвідувань" at bounding box center [71, 75] width 129 height 16
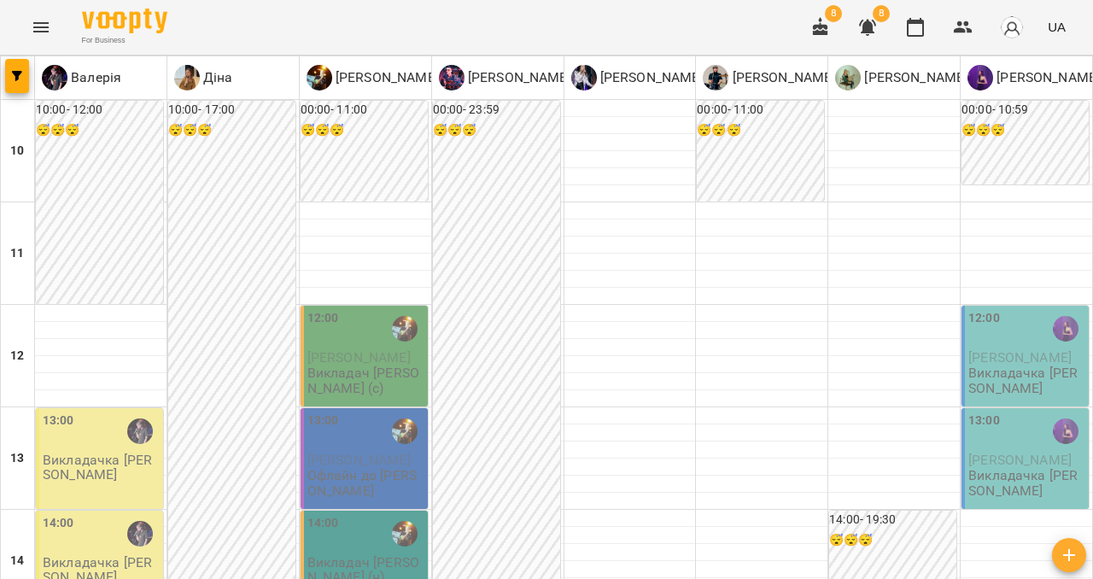
scroll to position [201, 0]
click at [109, 452] on p "Викладачка [PERSON_NAME]" at bounding box center [101, 467] width 117 height 30
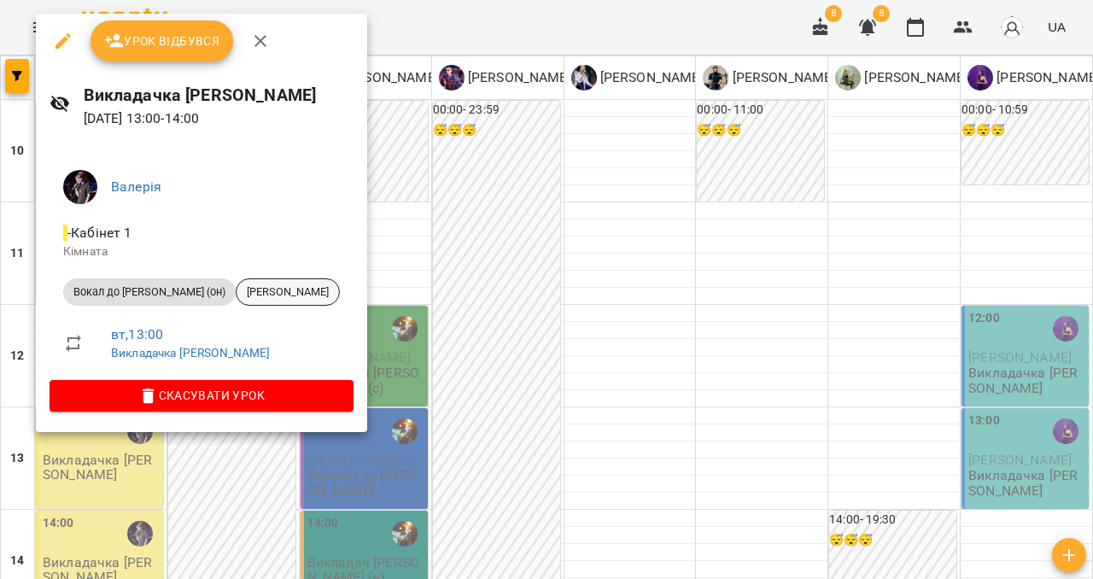
click at [287, 289] on span "[PERSON_NAME]" at bounding box center [287, 291] width 102 height 15
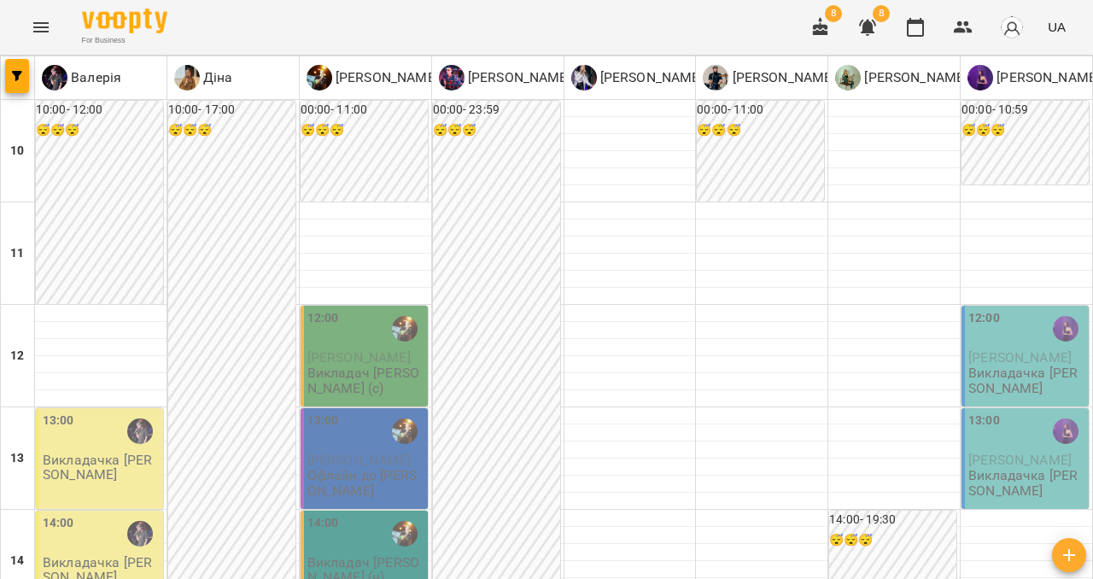
scroll to position [269, 0]
click at [108, 555] on p "Викладачка [PERSON_NAME]" at bounding box center [101, 570] width 117 height 30
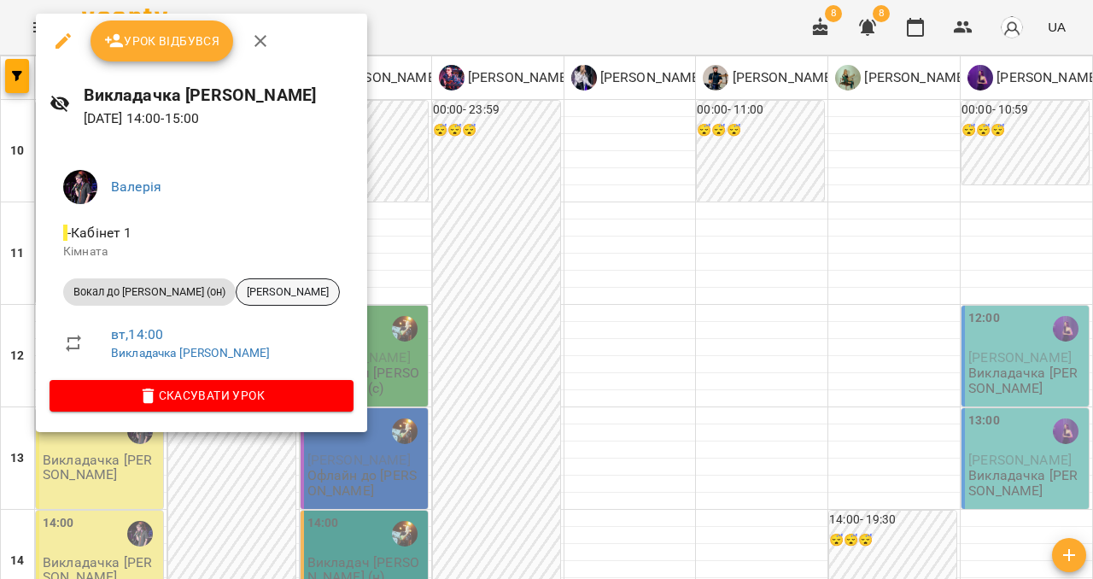
click at [294, 291] on span "[PERSON_NAME]" at bounding box center [287, 291] width 102 height 15
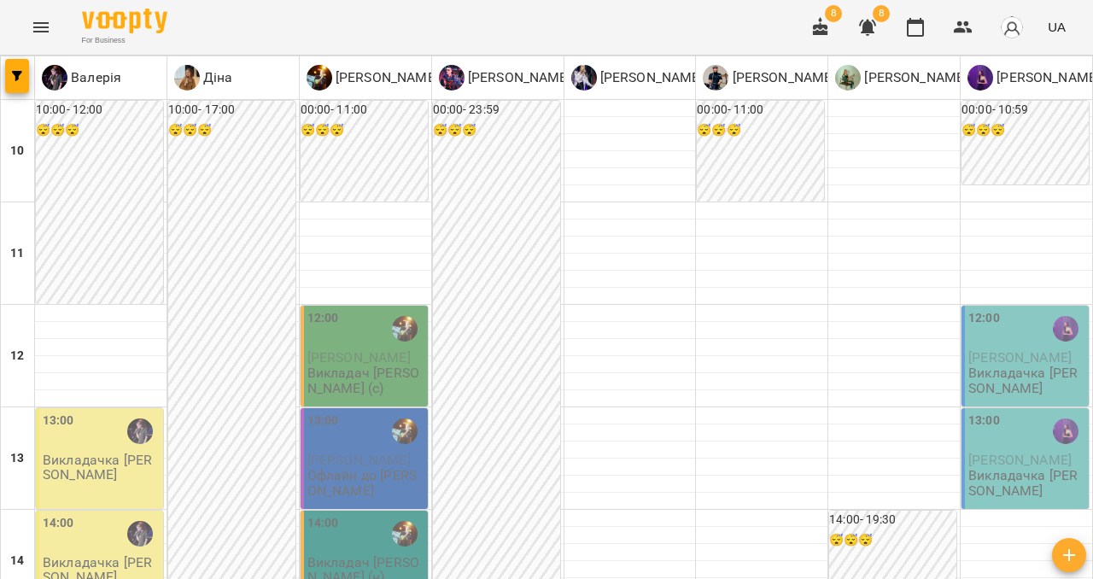
scroll to position [324, 0]
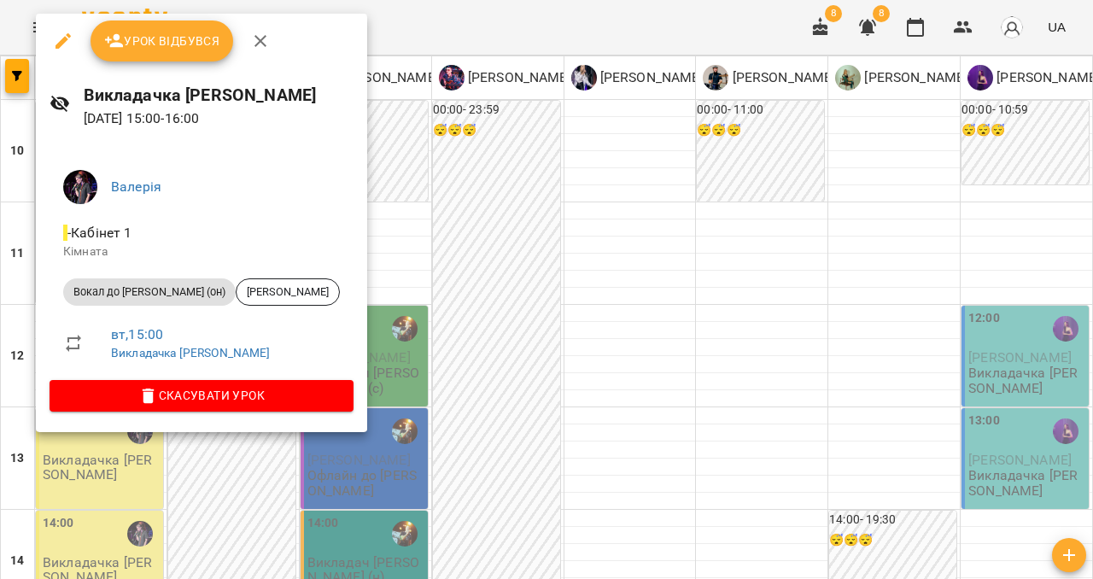
click at [255, 47] on icon "button" at bounding box center [260, 41] width 20 height 20
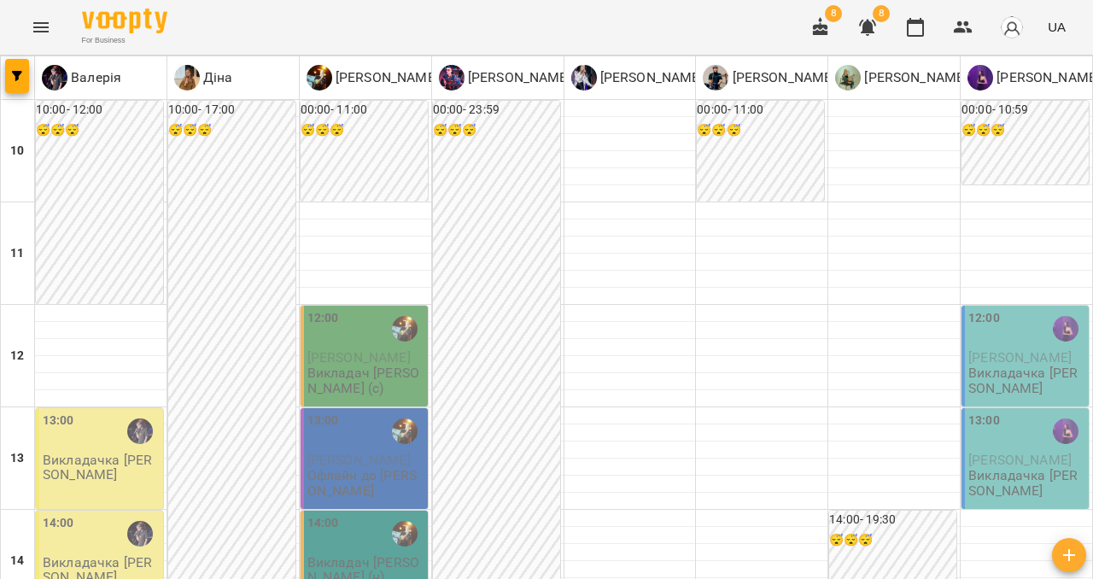
scroll to position [646, 0]
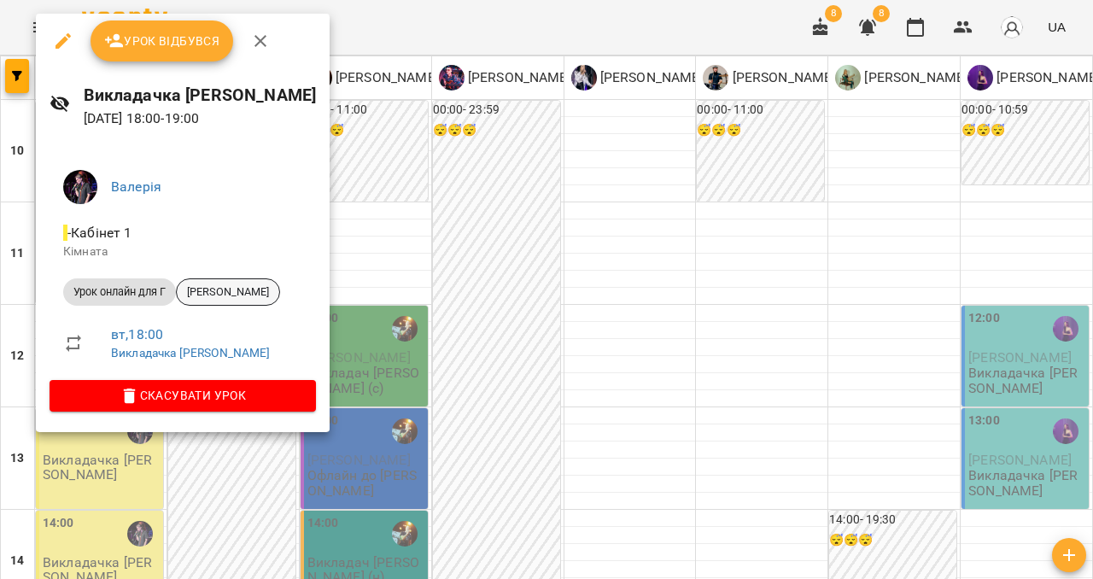
click at [212, 292] on span "[PERSON_NAME]" at bounding box center [228, 291] width 102 height 15
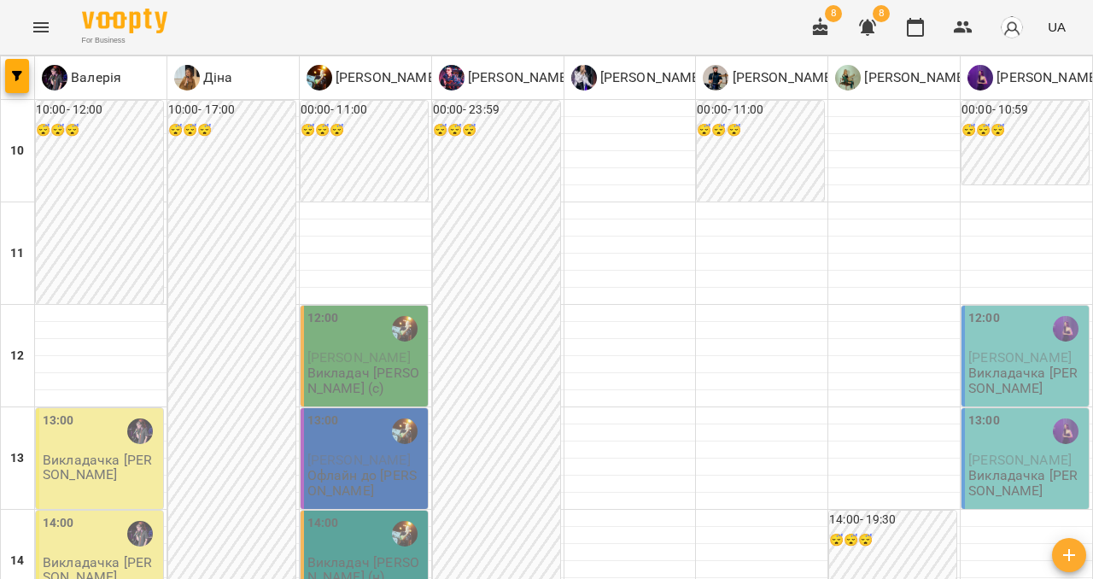
scroll to position [721, 0]
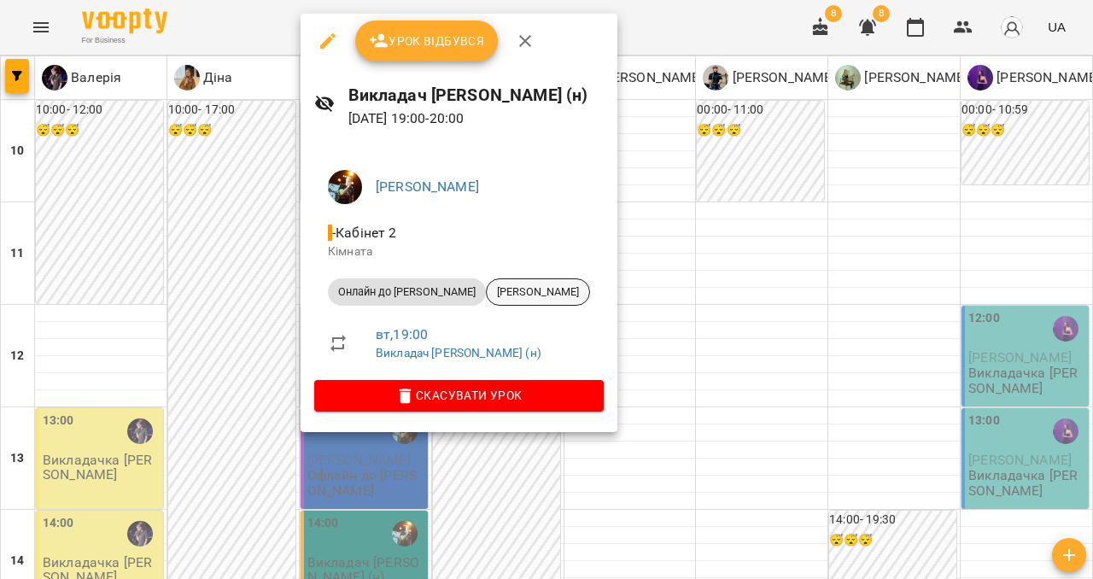
click at [487, 289] on span "[PERSON_NAME]" at bounding box center [538, 291] width 102 height 15
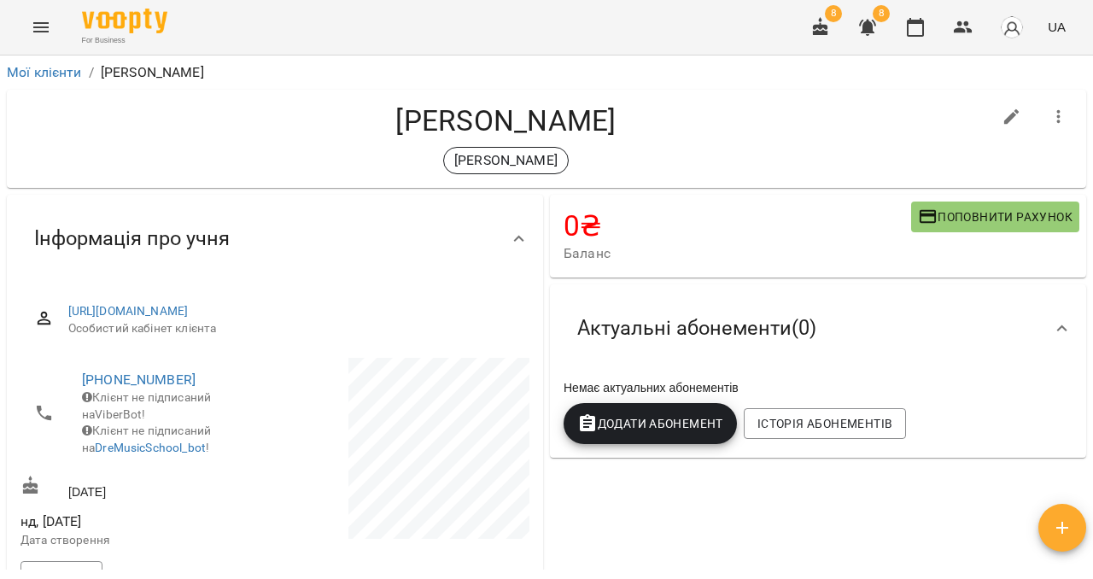
click at [943, 220] on span "Поповнити рахунок" at bounding box center [995, 217] width 154 height 20
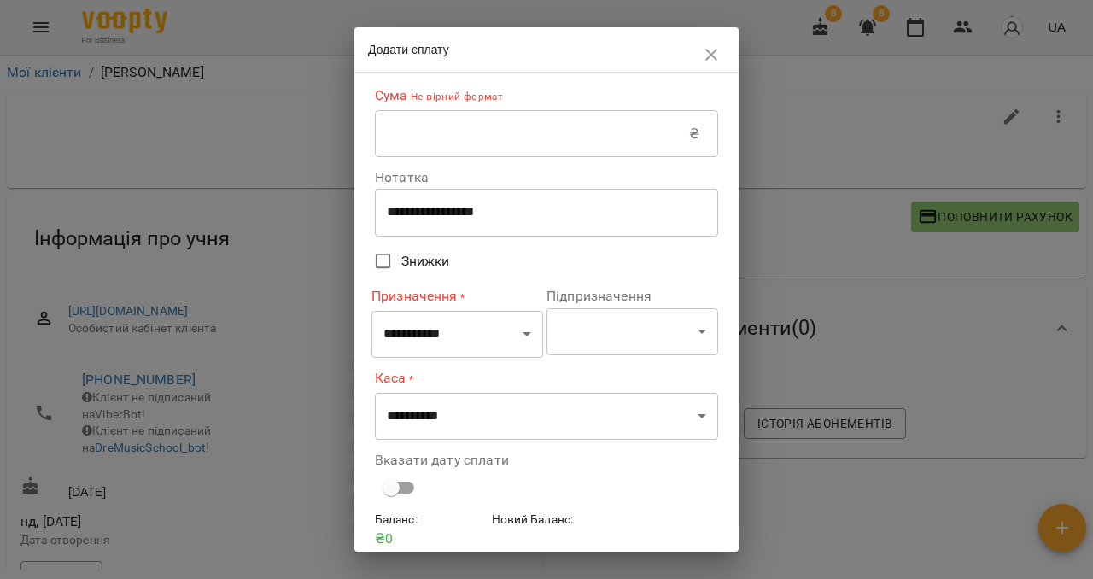
click at [480, 127] on input "text" at bounding box center [532, 134] width 314 height 48
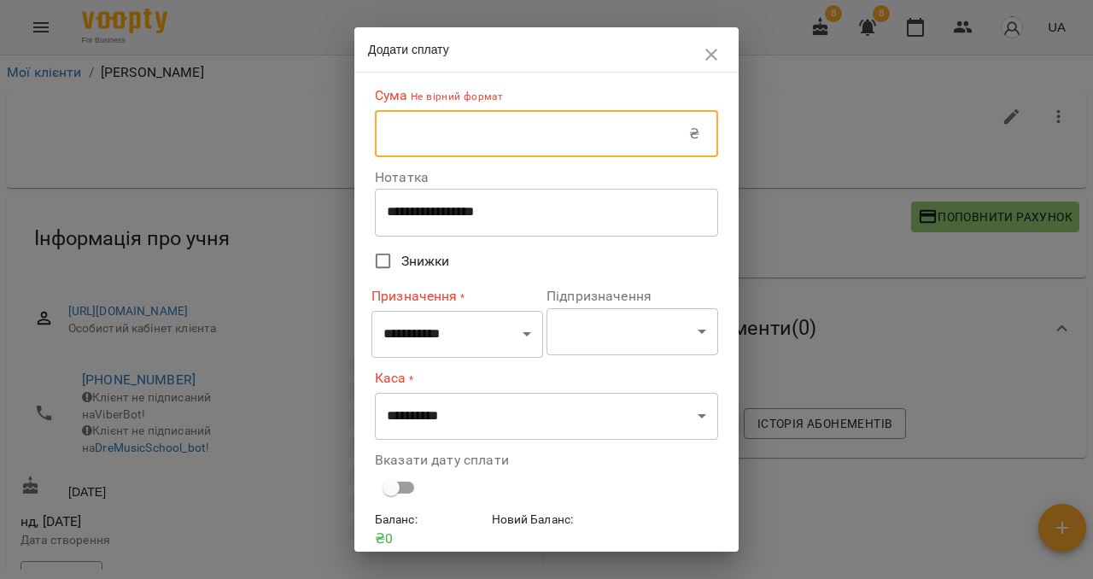
type input "*"
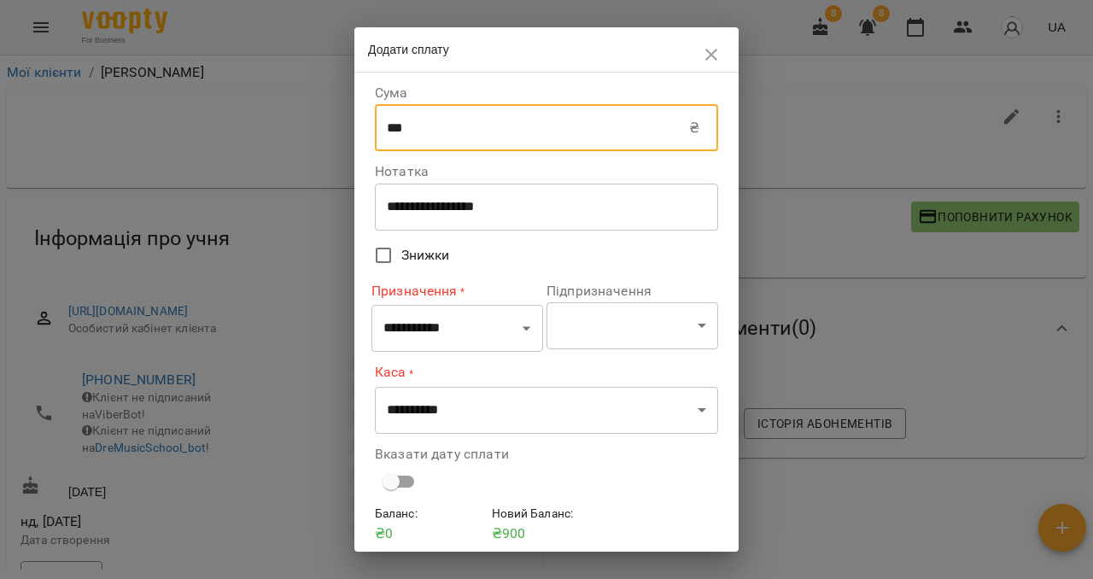
type input "***"
click at [430, 329] on select "**********" at bounding box center [457, 329] width 172 height 48
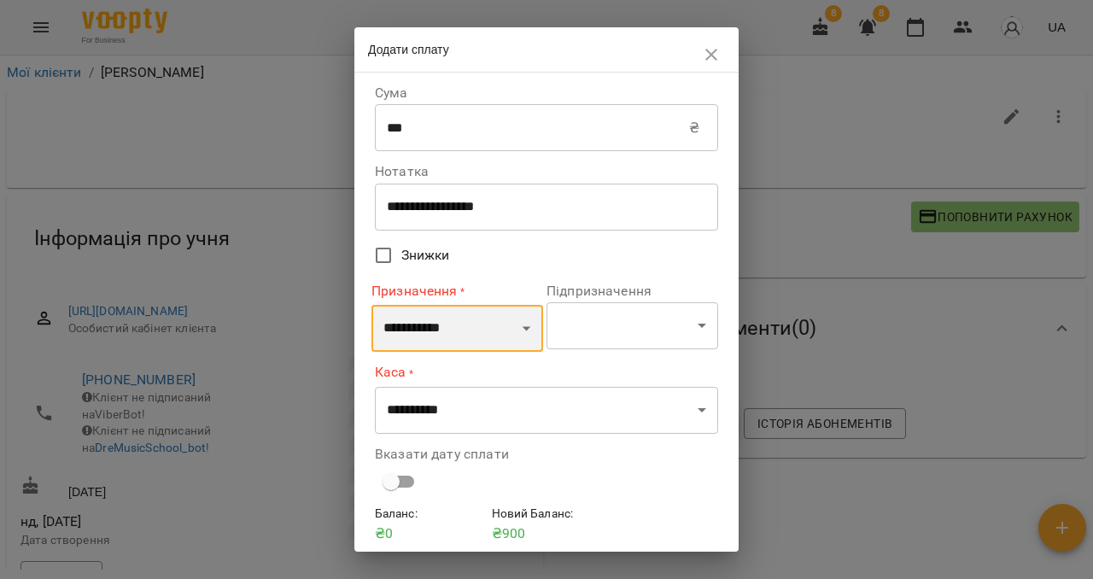
select select "**********"
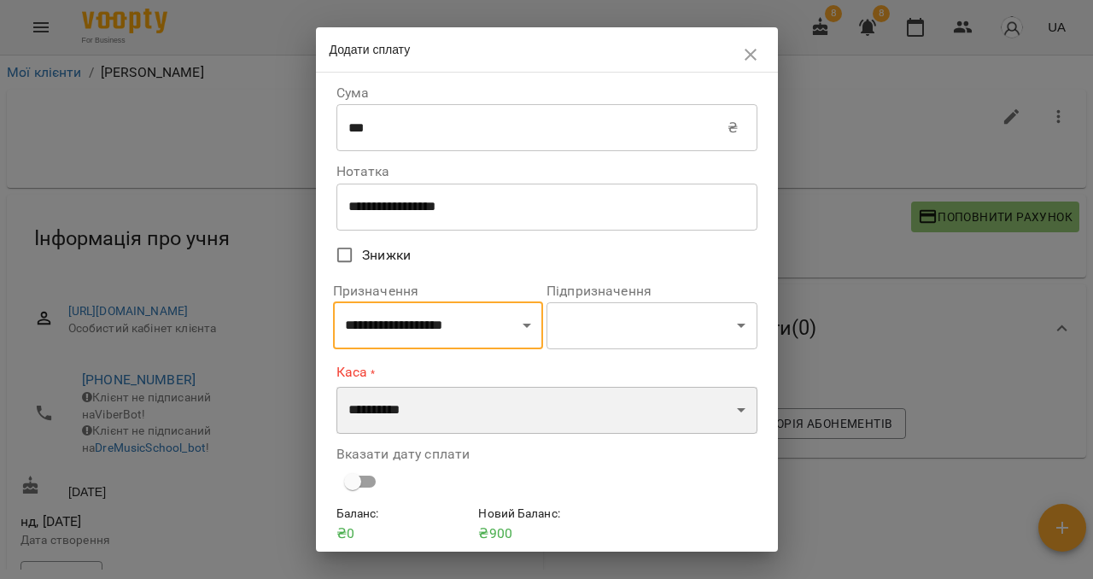
click at [434, 417] on select "**********" at bounding box center [546, 411] width 421 height 48
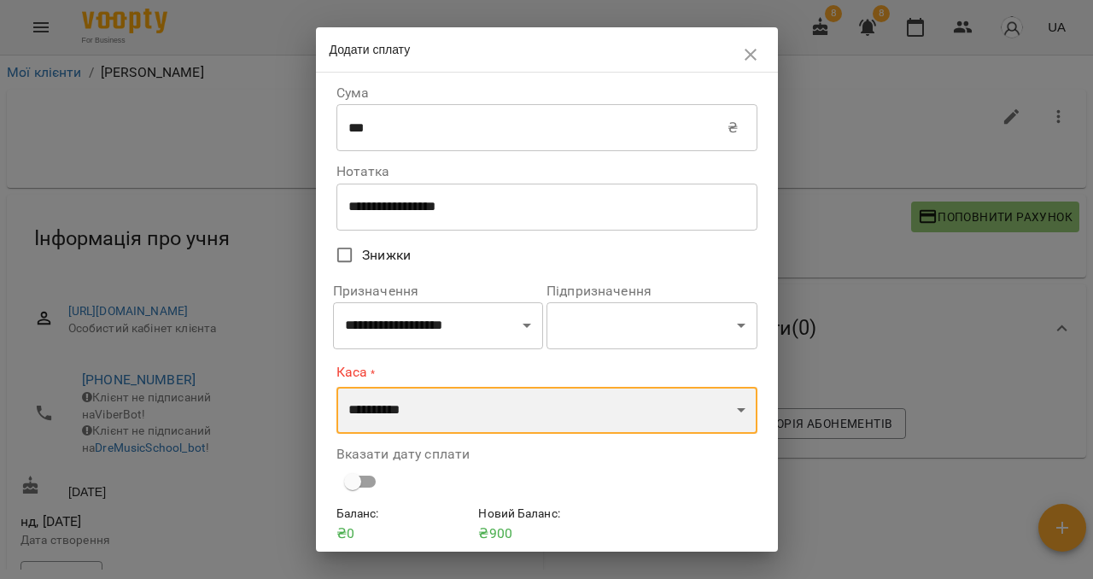
select select "****"
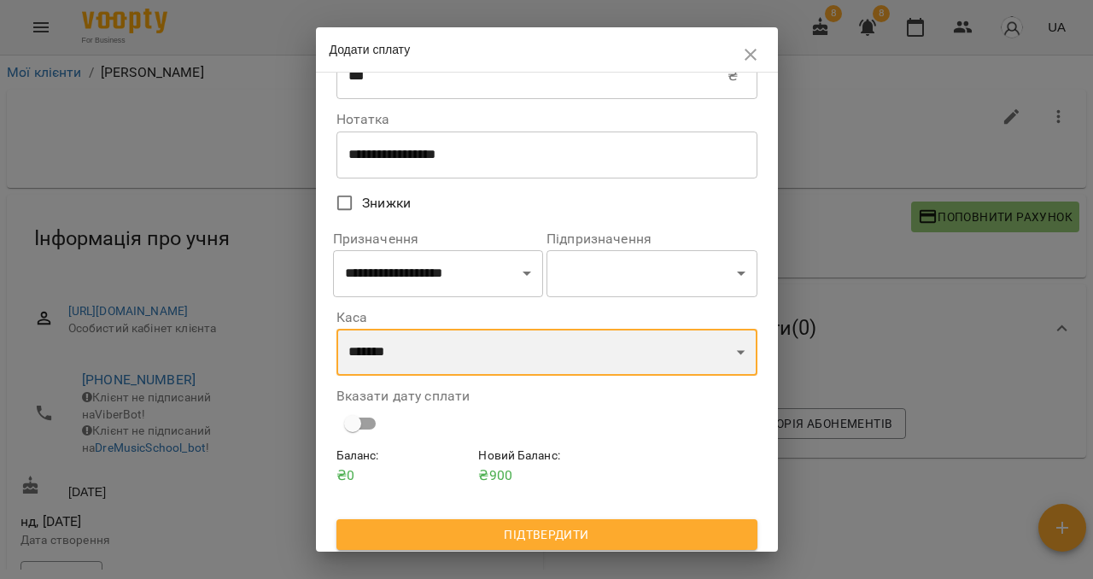
scroll to position [60, 0]
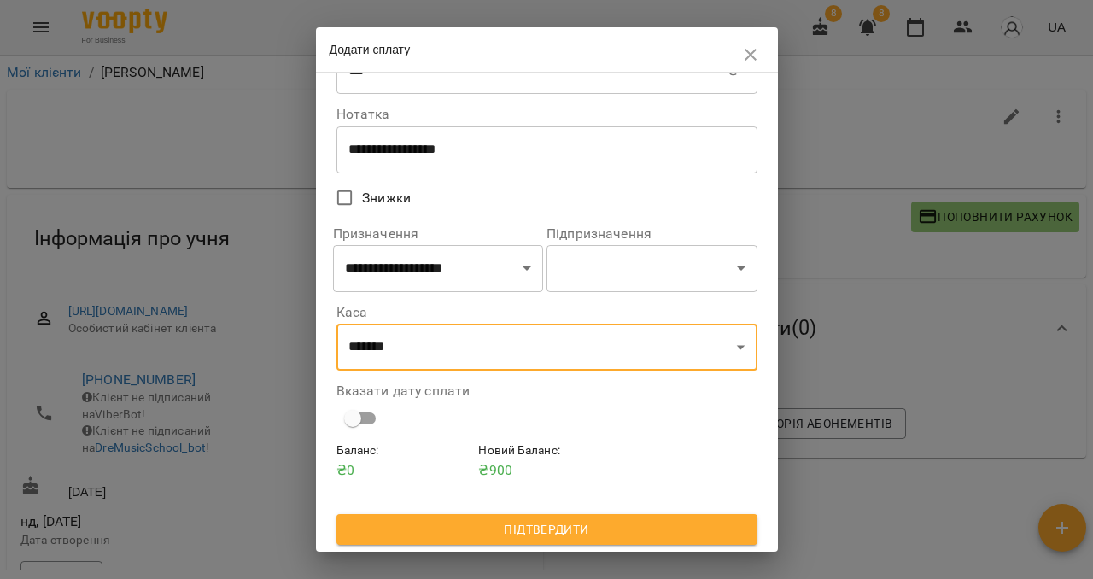
click at [519, 523] on span "Підтвердити" at bounding box center [547, 529] width 394 height 20
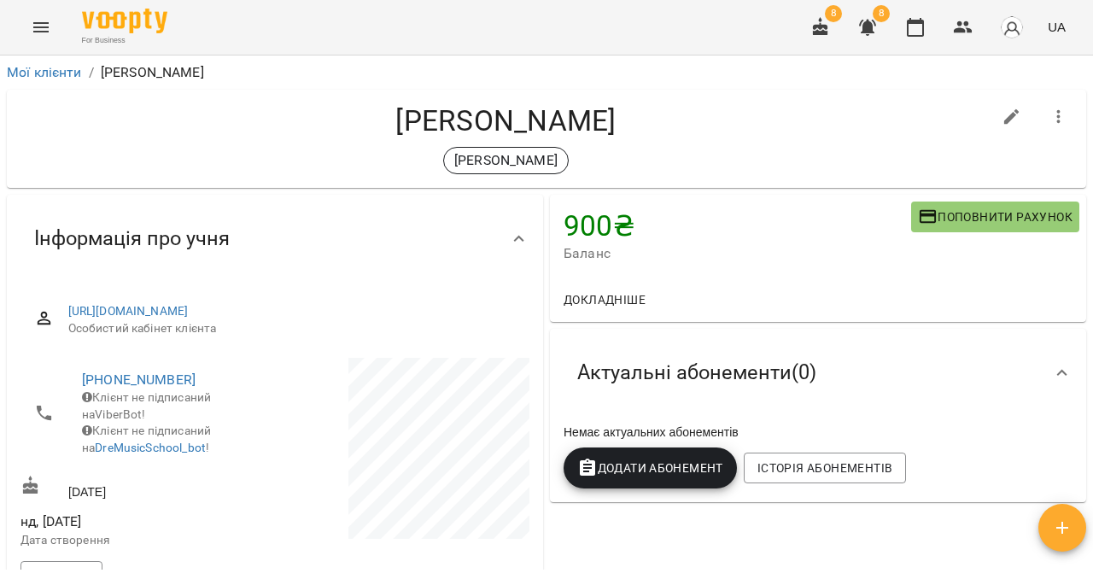
click at [37, 20] on icon "Menu" at bounding box center [41, 27] width 20 height 20
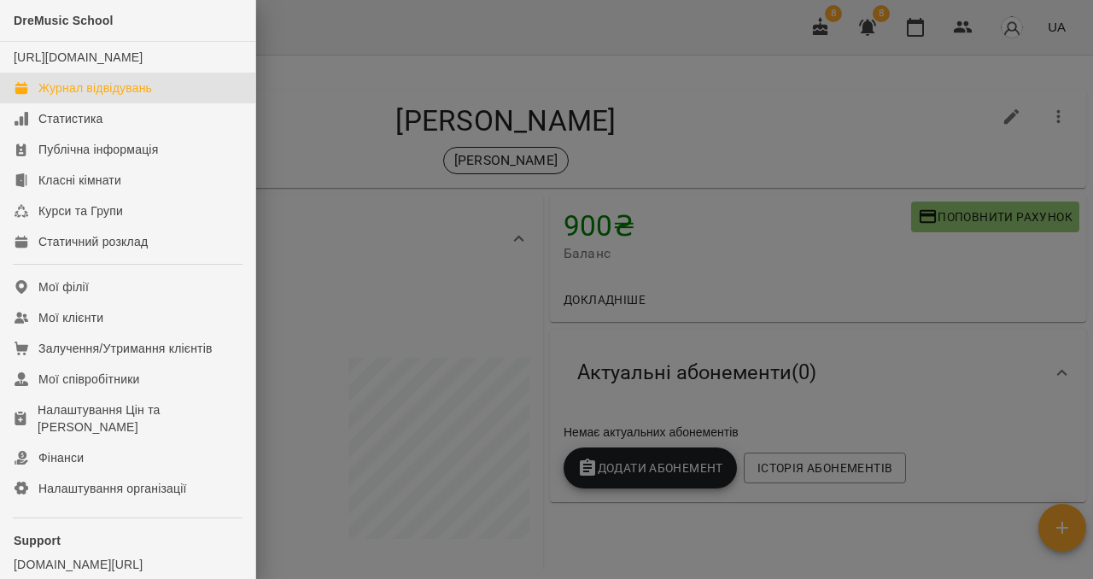
click at [56, 96] on div "Журнал відвідувань" at bounding box center [95, 87] width 114 height 17
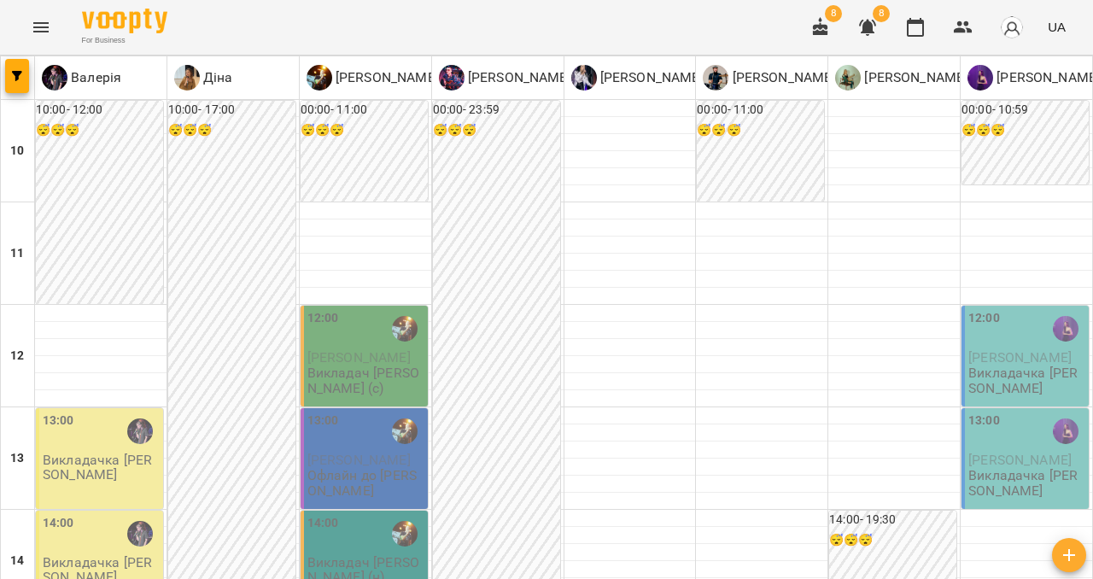
scroll to position [776, 0]
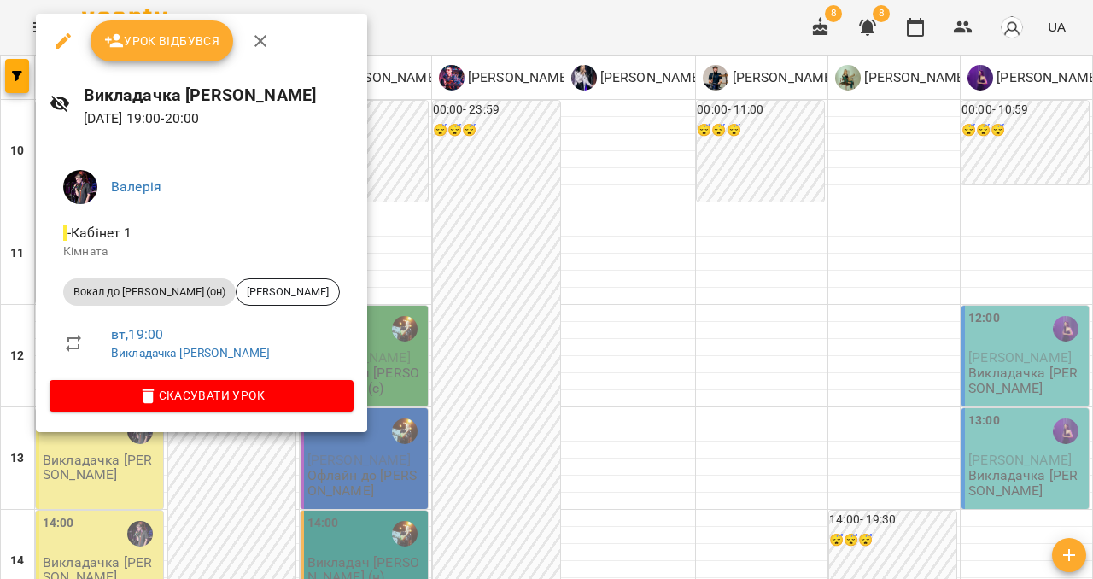
click at [254, 36] on icon "button" at bounding box center [260, 41] width 12 height 12
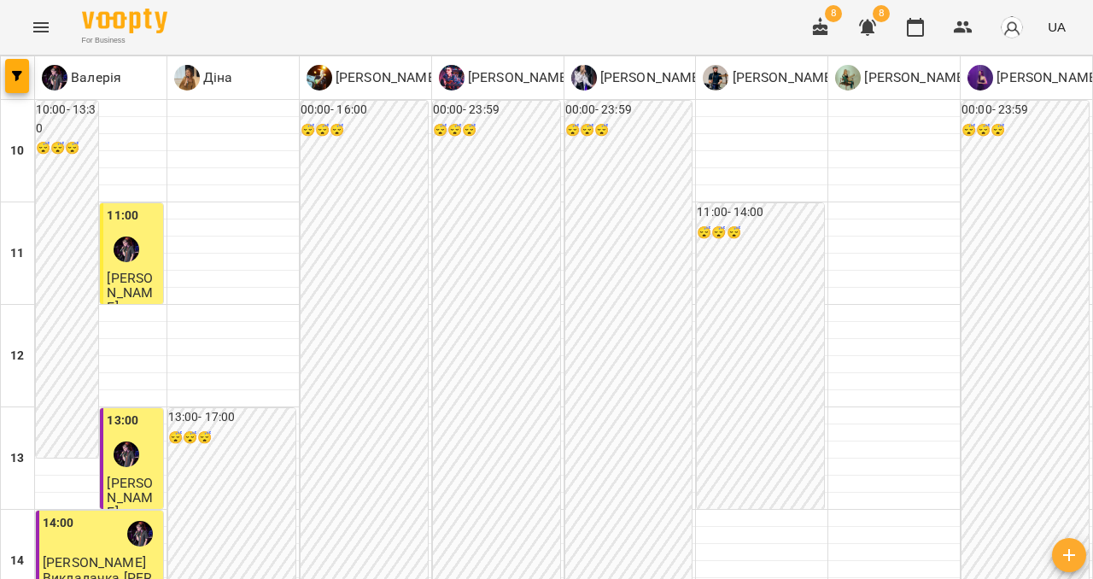
scroll to position [760, 0]
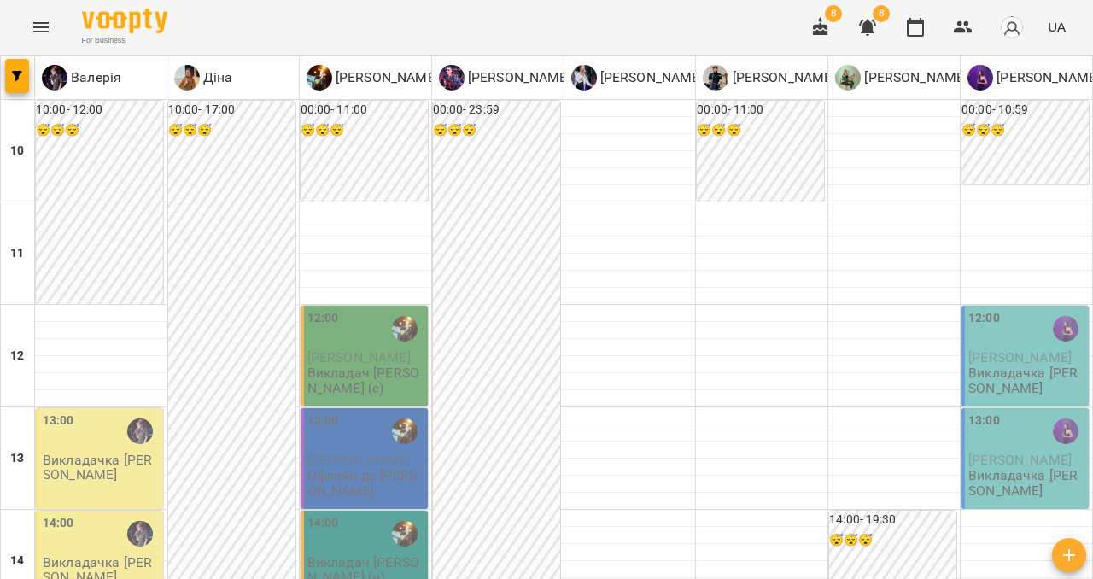
scroll to position [195, 0]
click at [77, 555] on p "Викладачка [PERSON_NAME]" at bounding box center [101, 570] width 117 height 30
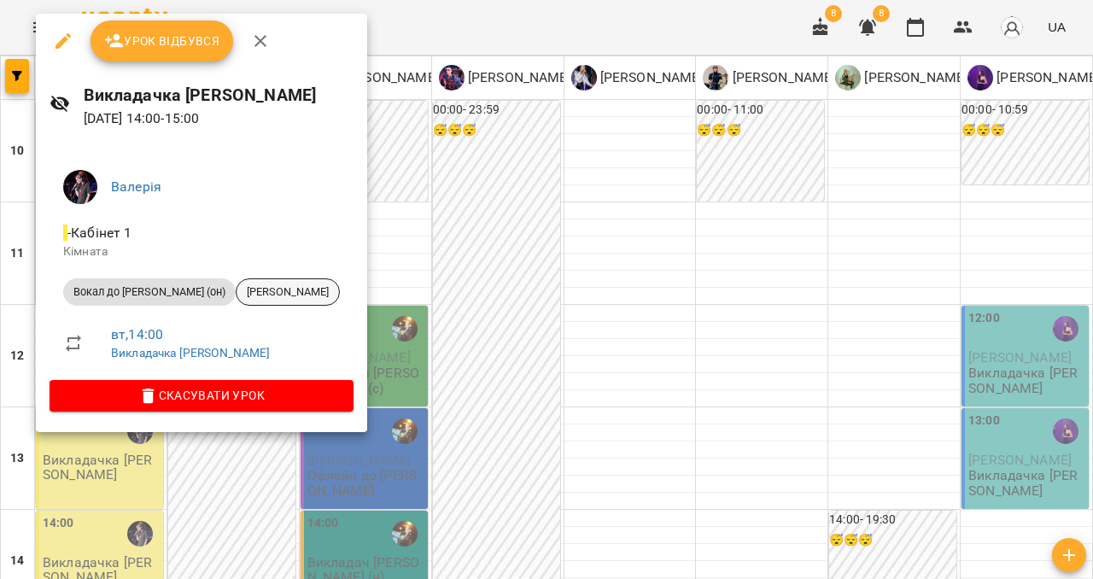
click at [304, 297] on span "[PERSON_NAME]" at bounding box center [287, 291] width 102 height 15
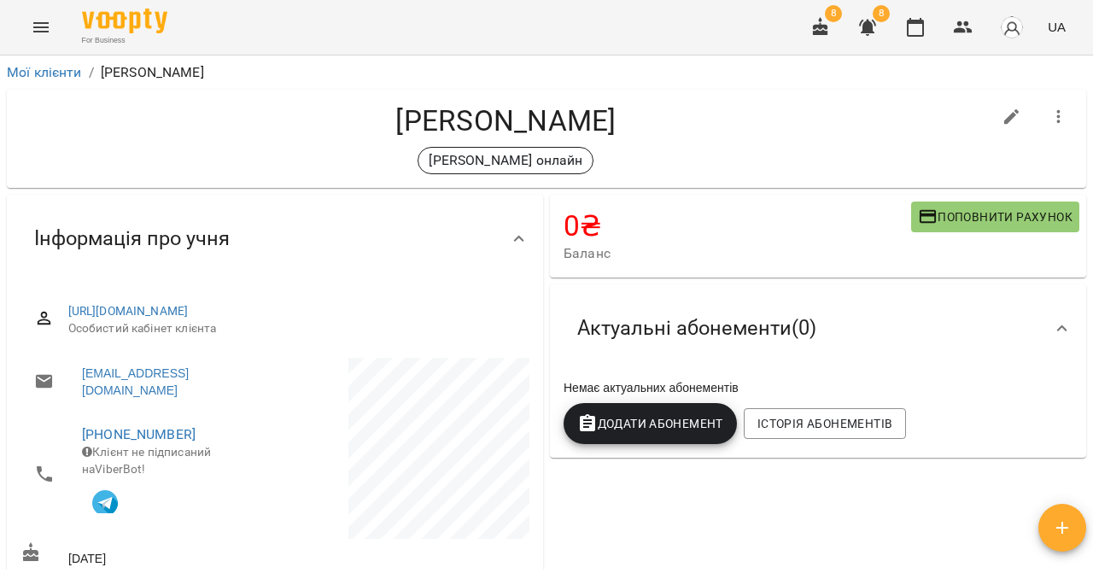
click at [932, 230] on button "Поповнити рахунок" at bounding box center [995, 216] width 168 height 31
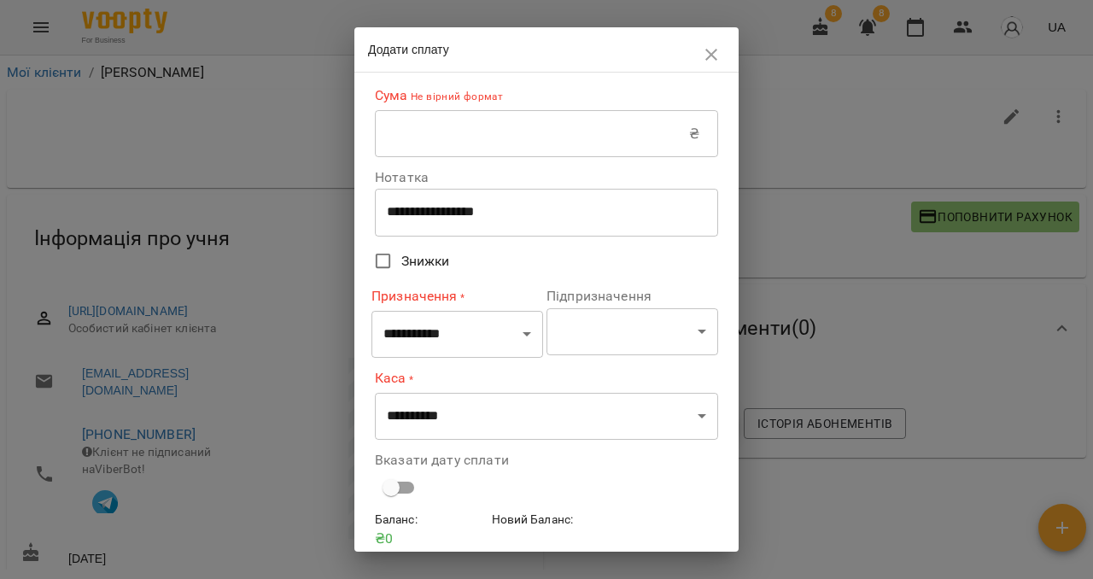
click at [377, 137] on input "text" at bounding box center [532, 134] width 314 height 48
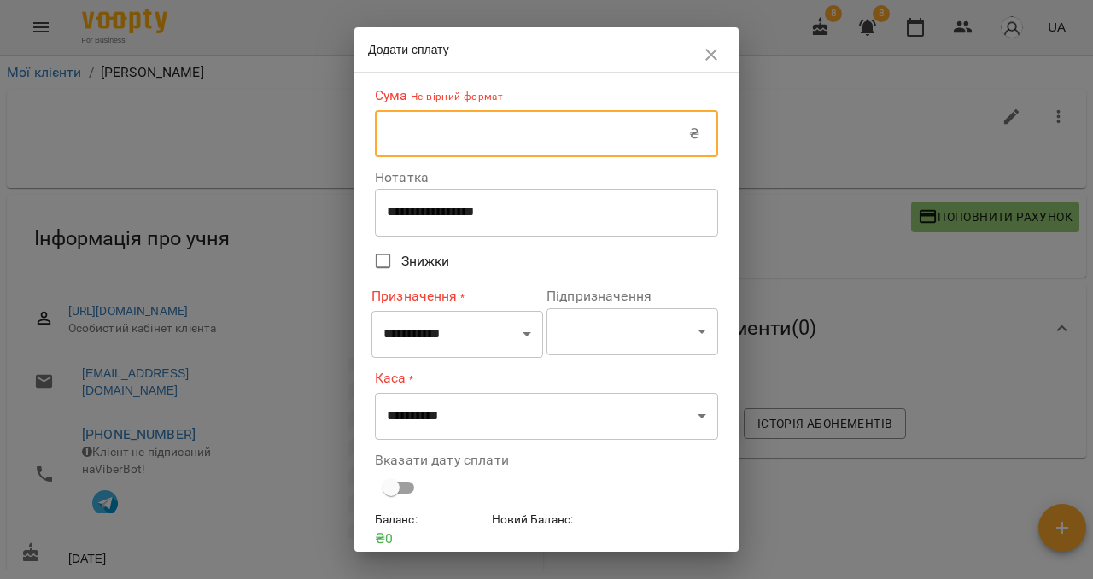
type input "****"
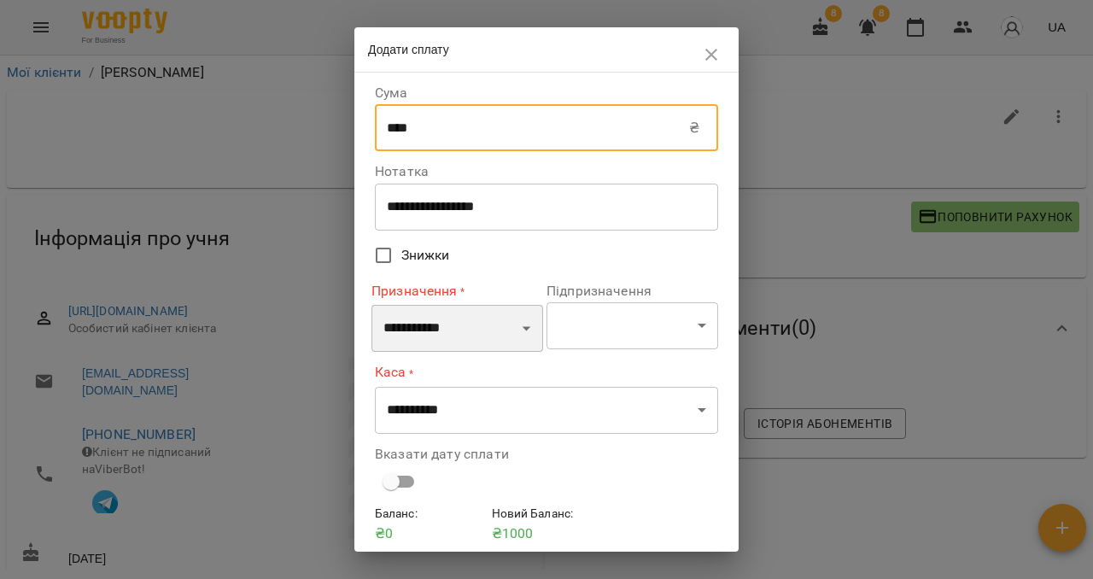
click at [431, 331] on select "**********" at bounding box center [457, 329] width 172 height 48
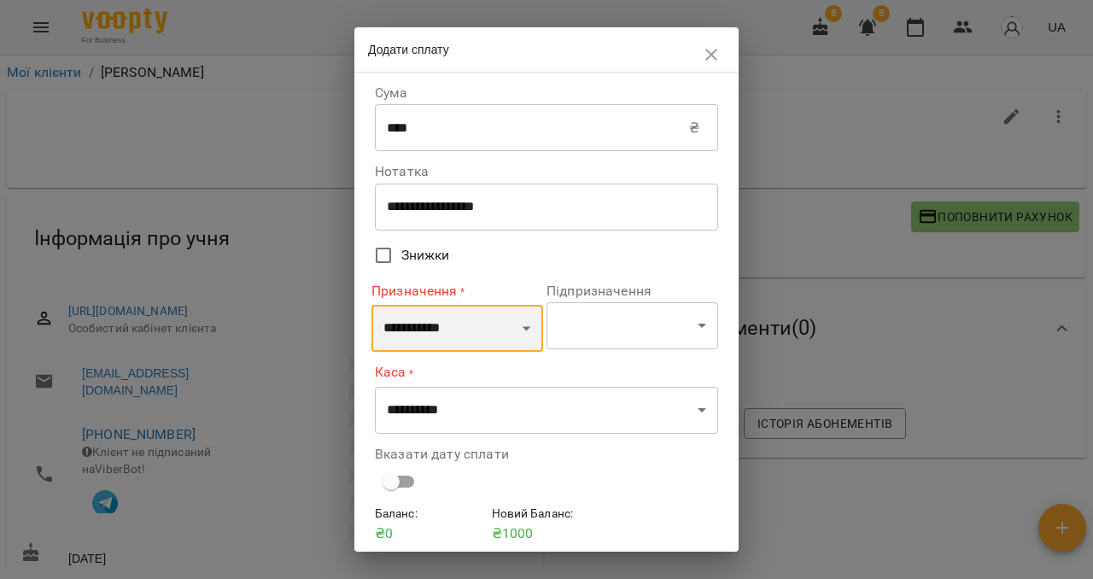
select select "**********"
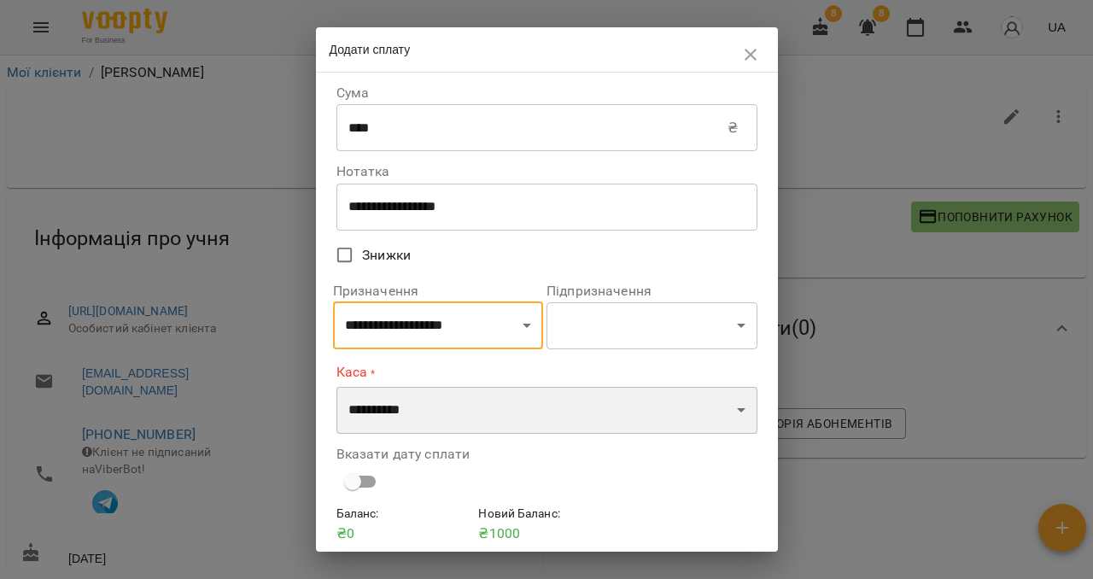
click at [417, 415] on select "**********" at bounding box center [546, 411] width 421 height 48
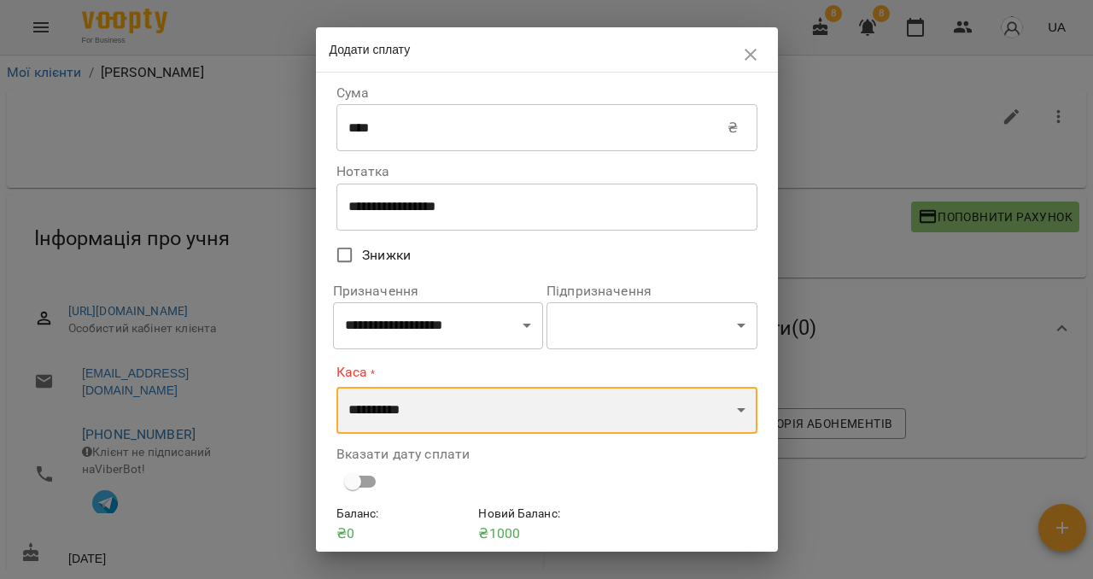
select select "****"
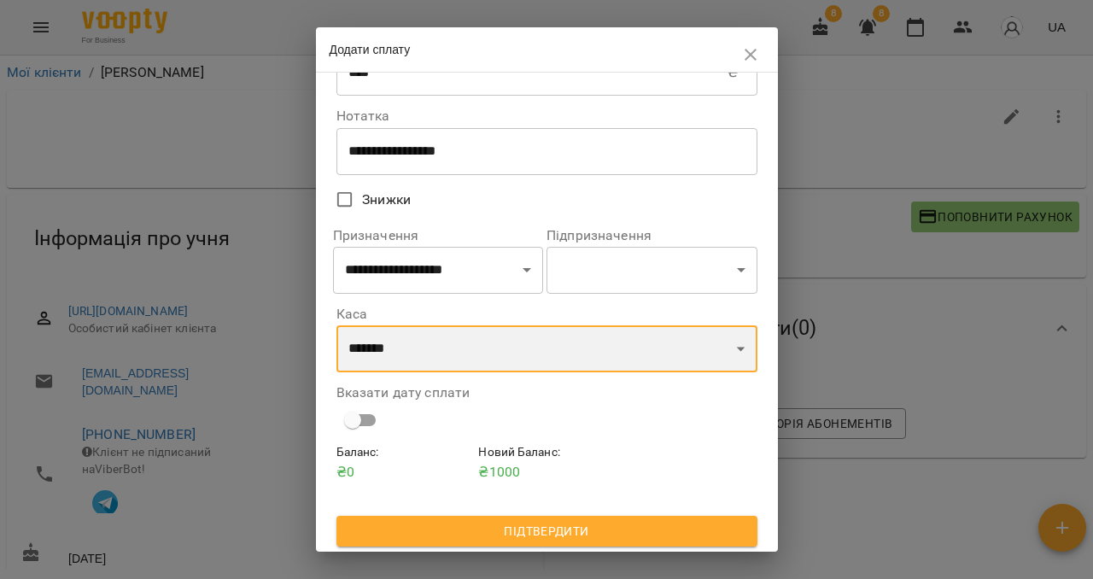
scroll to position [60, 0]
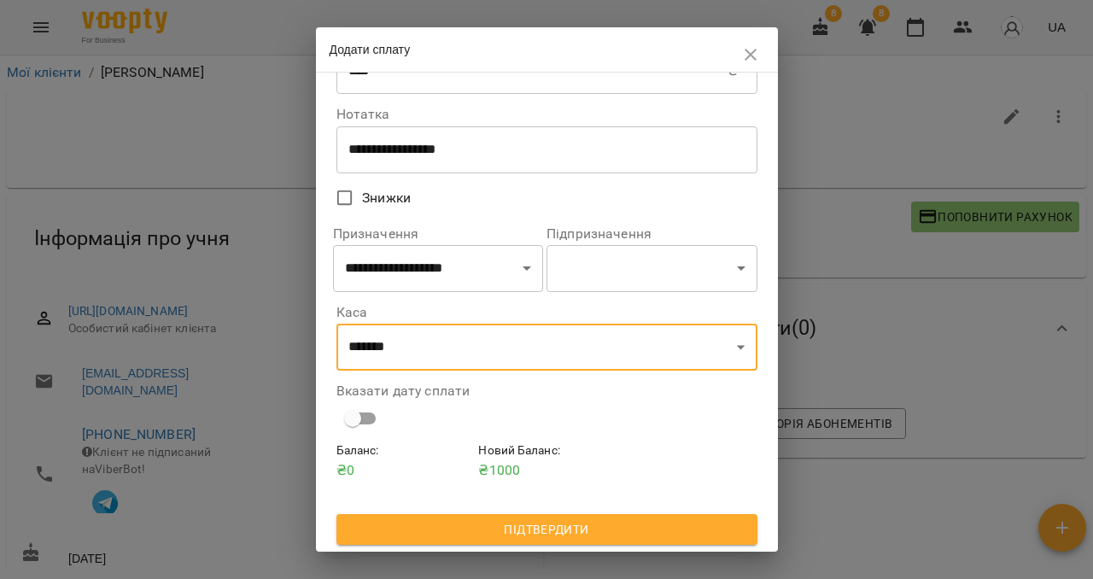
click at [545, 531] on span "Підтвердити" at bounding box center [547, 529] width 394 height 20
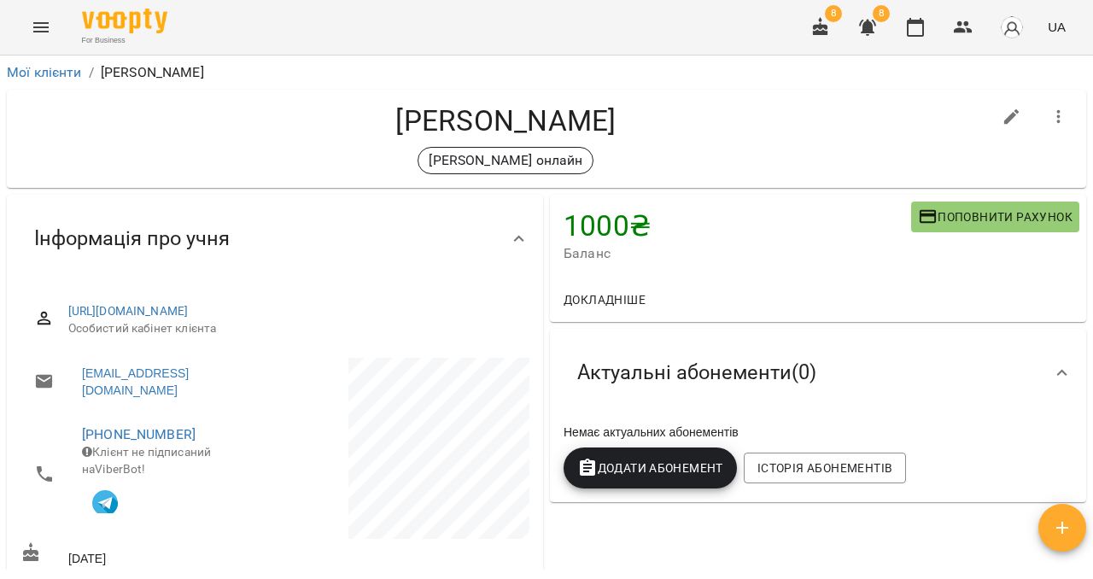
click at [44, 23] on icon "Menu" at bounding box center [40, 27] width 15 height 10
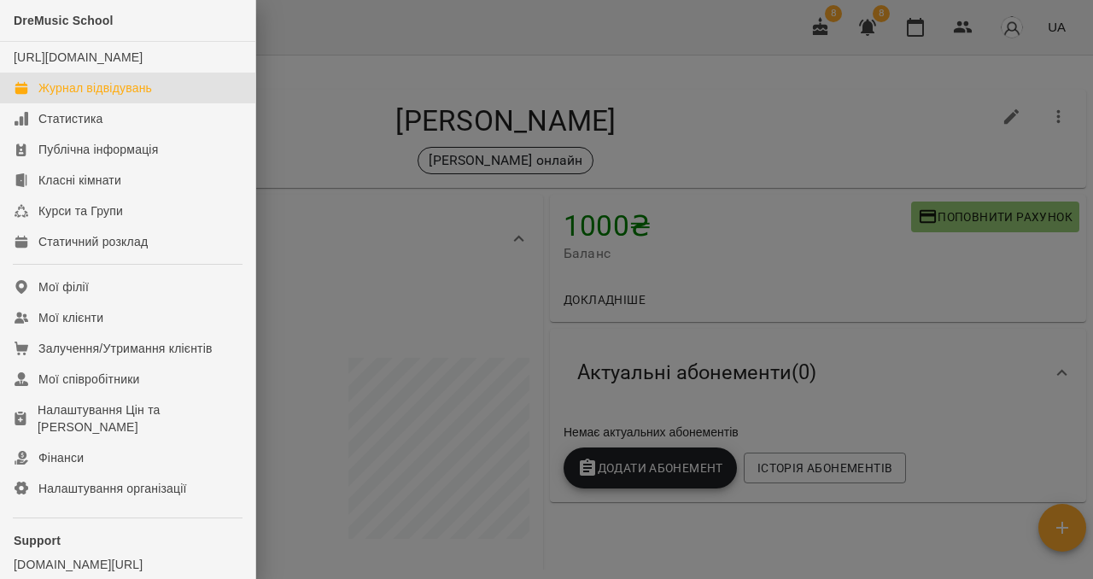
click at [55, 96] on div "Журнал відвідувань" at bounding box center [95, 87] width 114 height 17
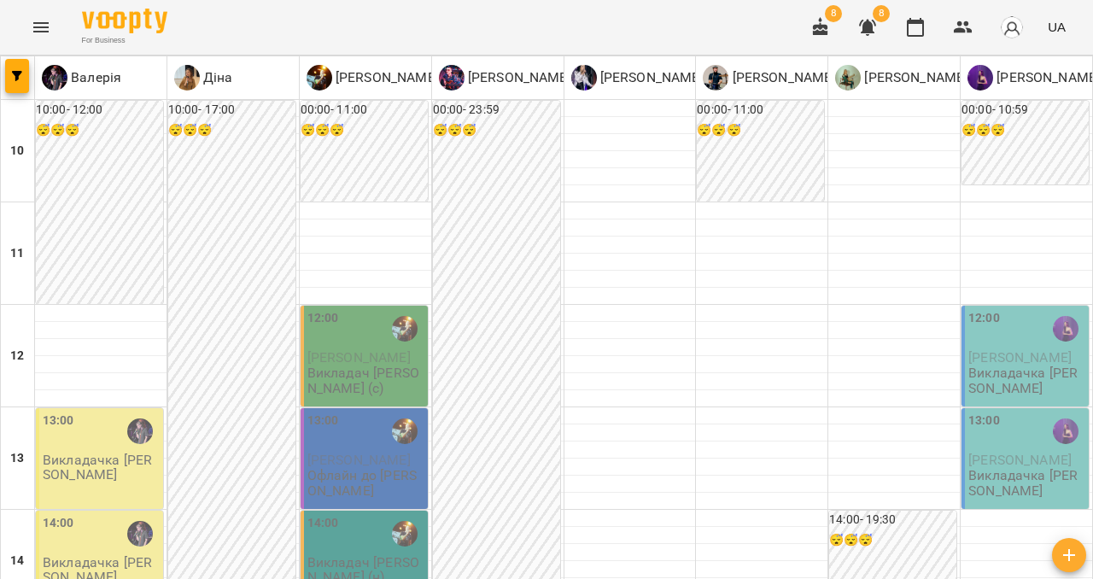
scroll to position [884, 0]
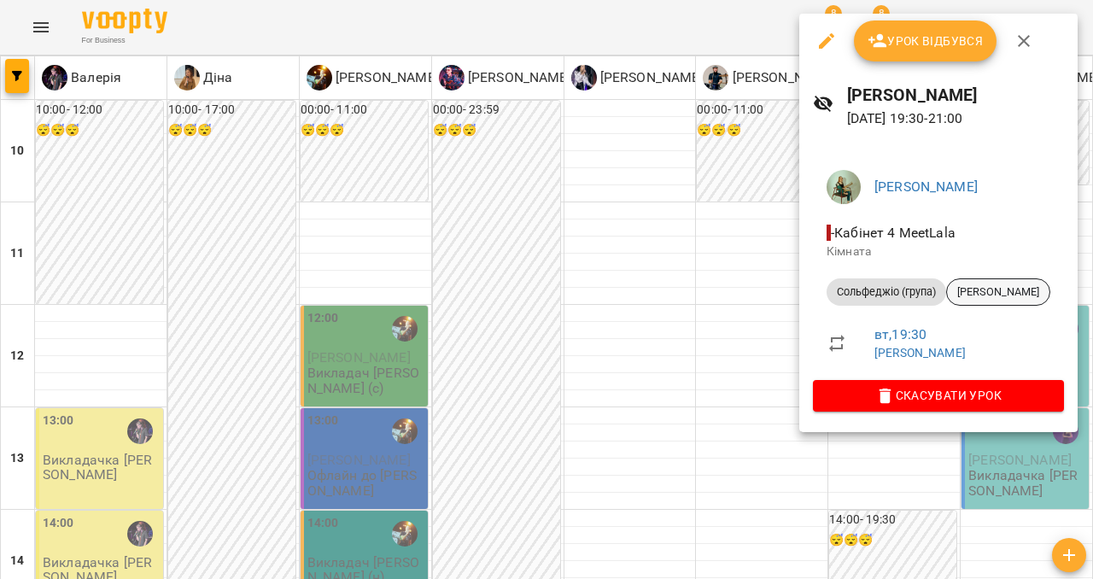
click at [967, 294] on span "[PERSON_NAME]" at bounding box center [998, 291] width 102 height 15
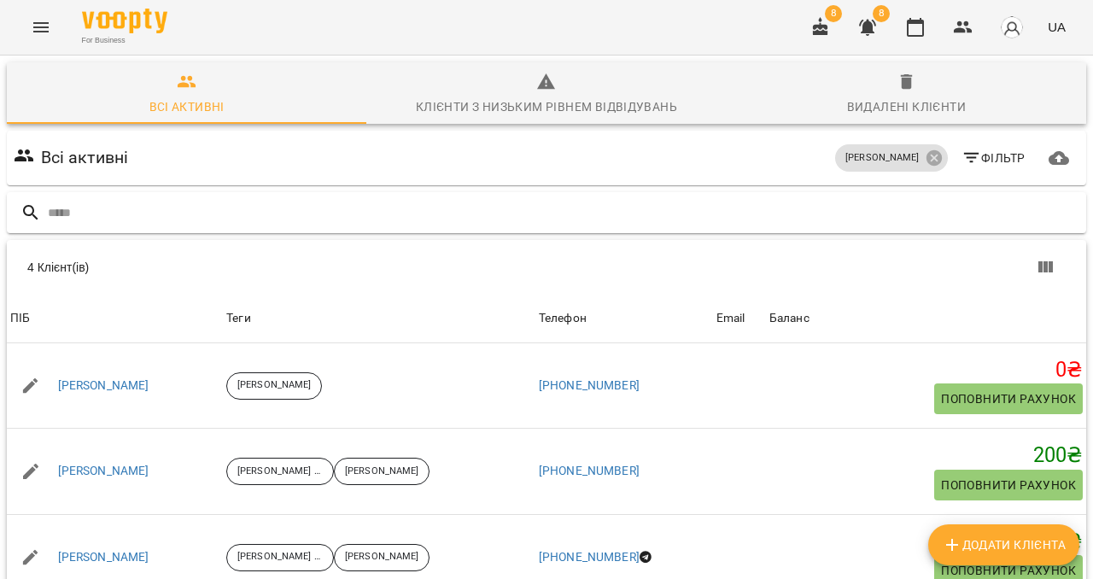
scroll to position [136, 0]
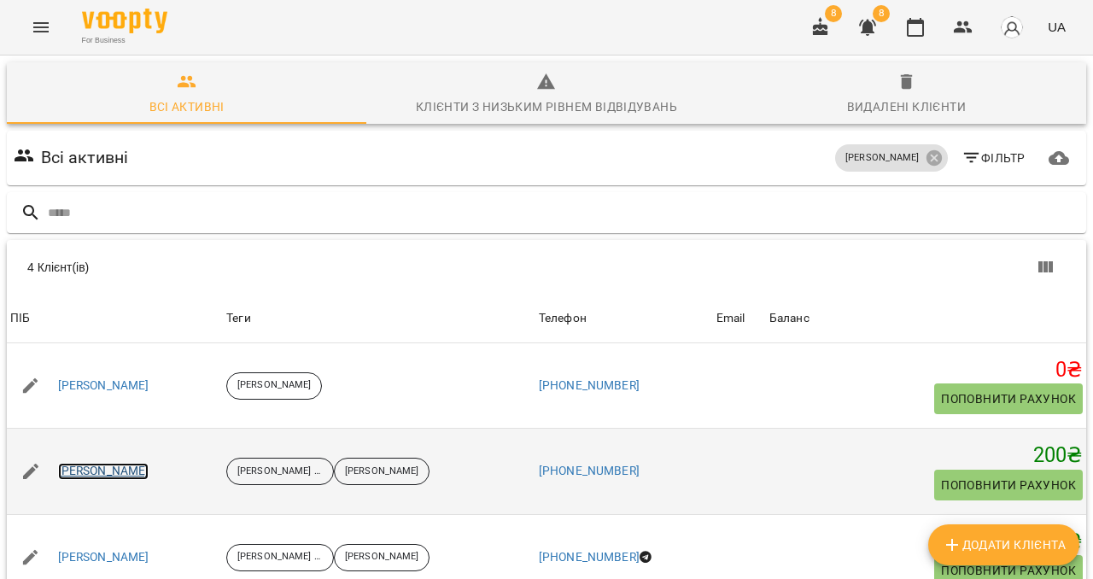
click at [93, 463] on link "[PERSON_NAME]" at bounding box center [103, 471] width 91 height 17
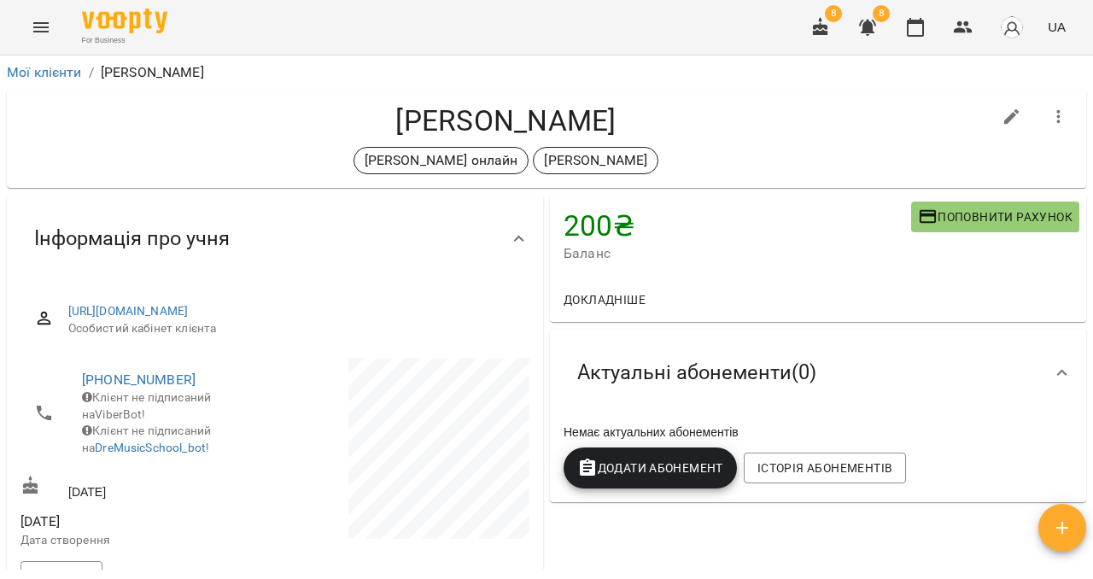
click at [654, 465] on span "Додати Абонемент" at bounding box center [650, 468] width 146 height 20
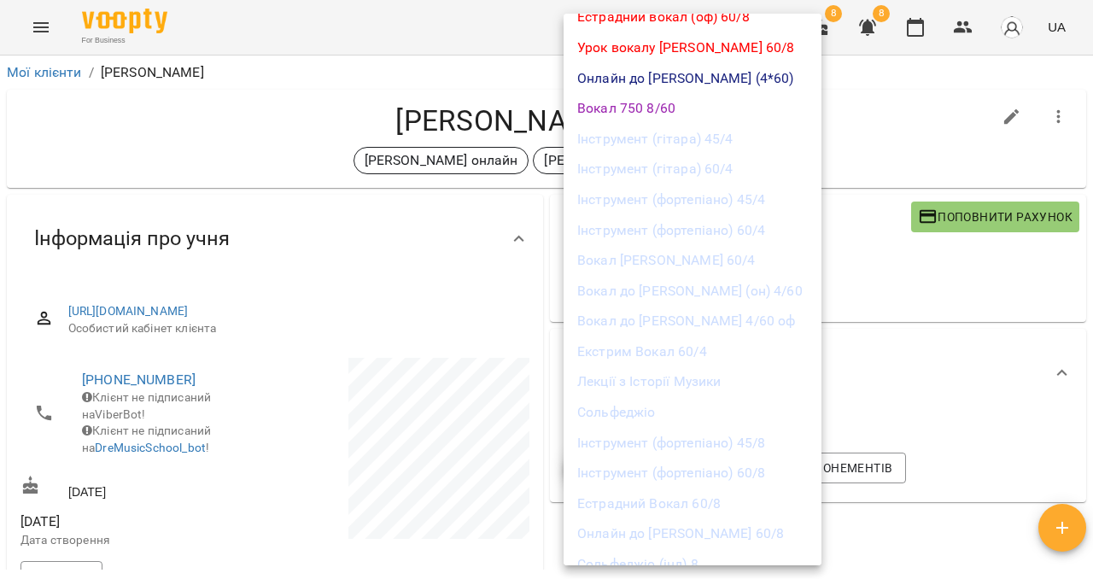
scroll to position [279, 0]
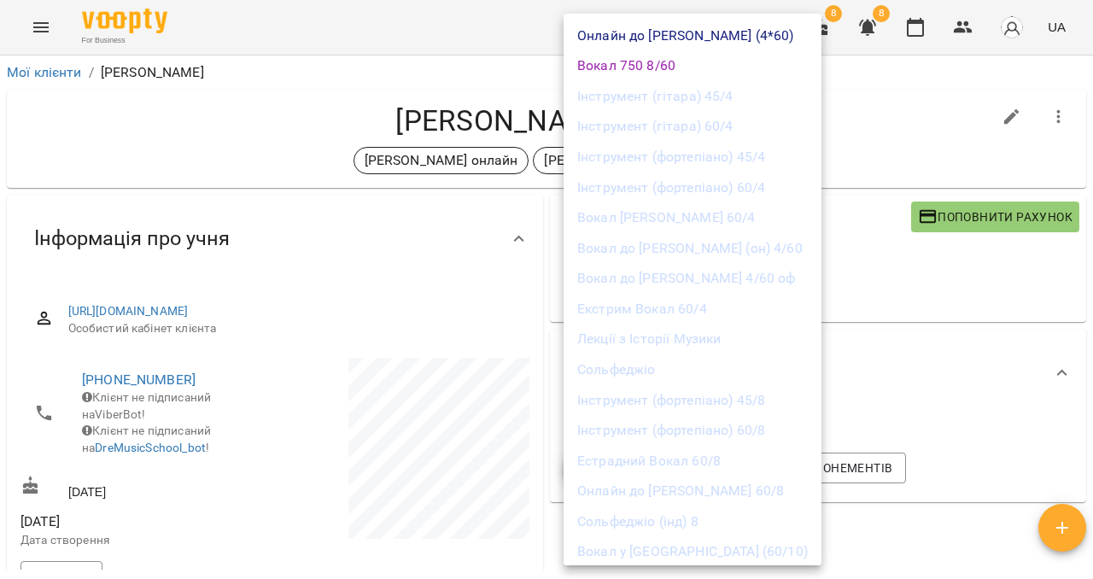
click at [631, 367] on li "Сольфеджіо" at bounding box center [692, 369] width 258 height 31
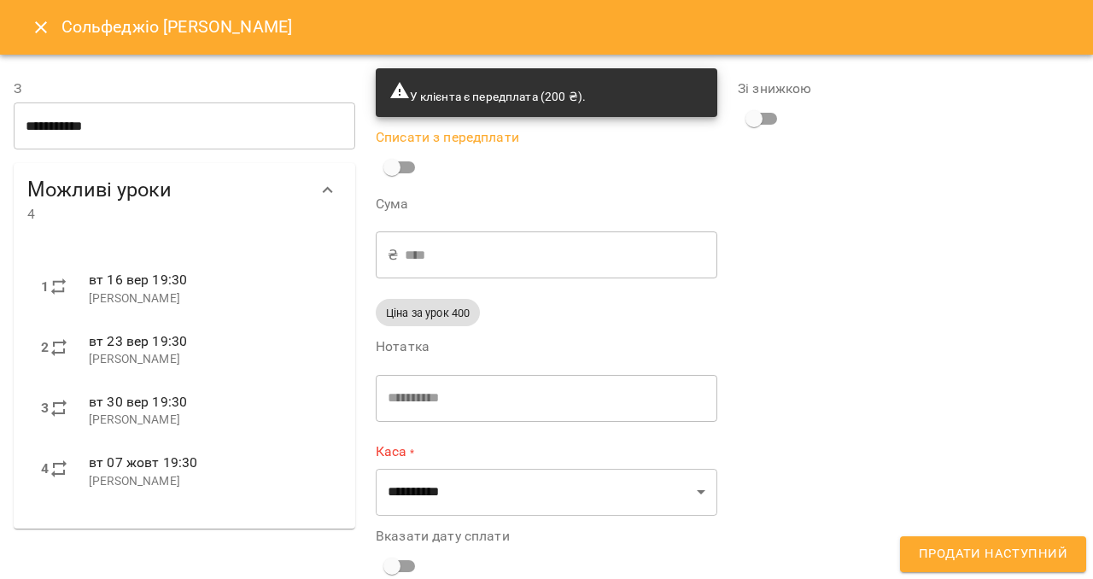
scroll to position [30, 0]
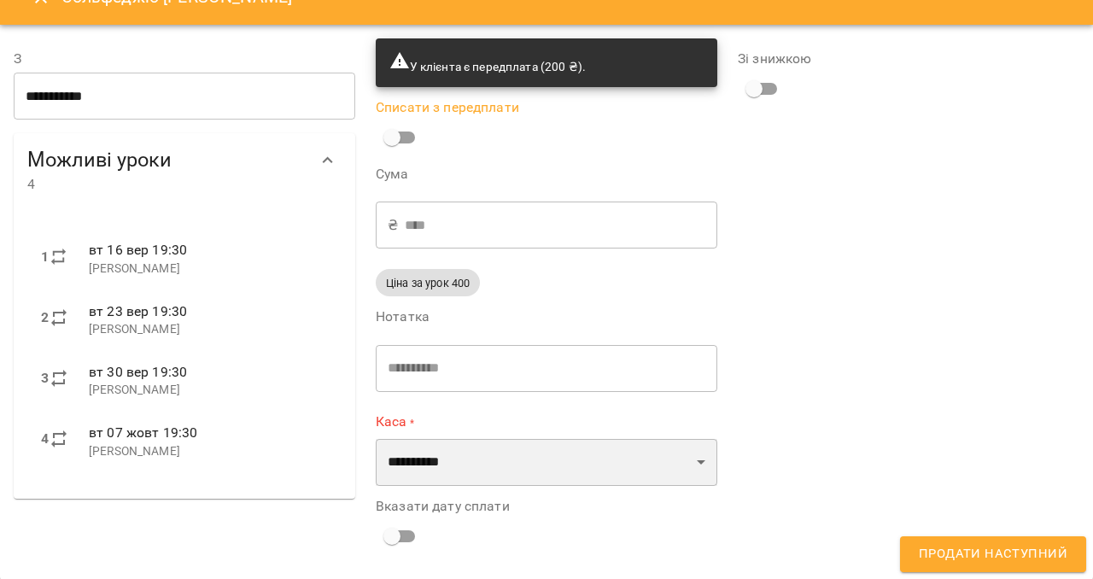
click at [610, 455] on select "**********" at bounding box center [546, 463] width 341 height 48
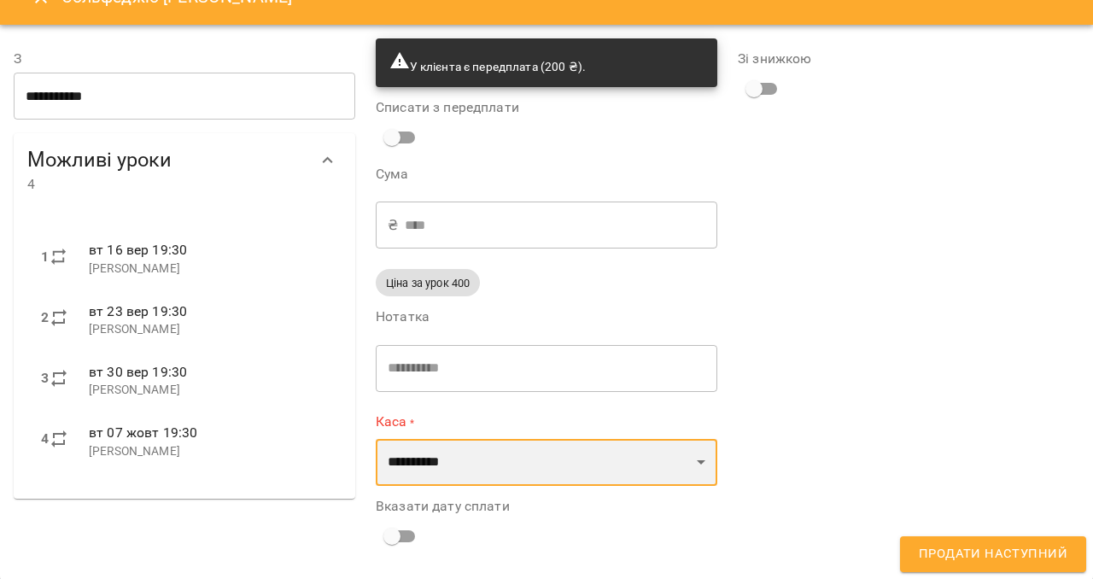
select select "****"
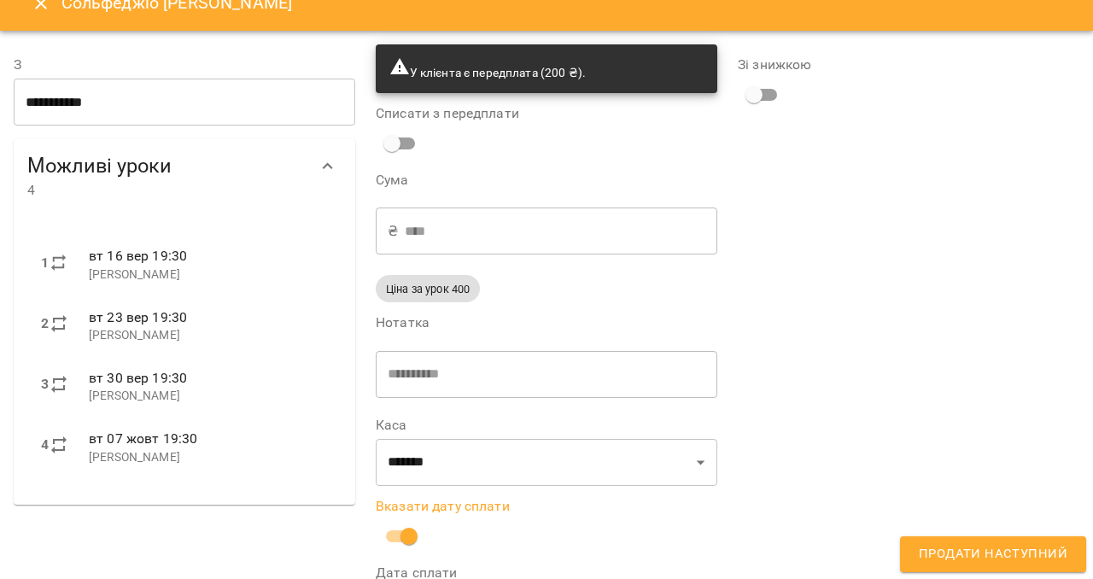
scroll to position [106, 0]
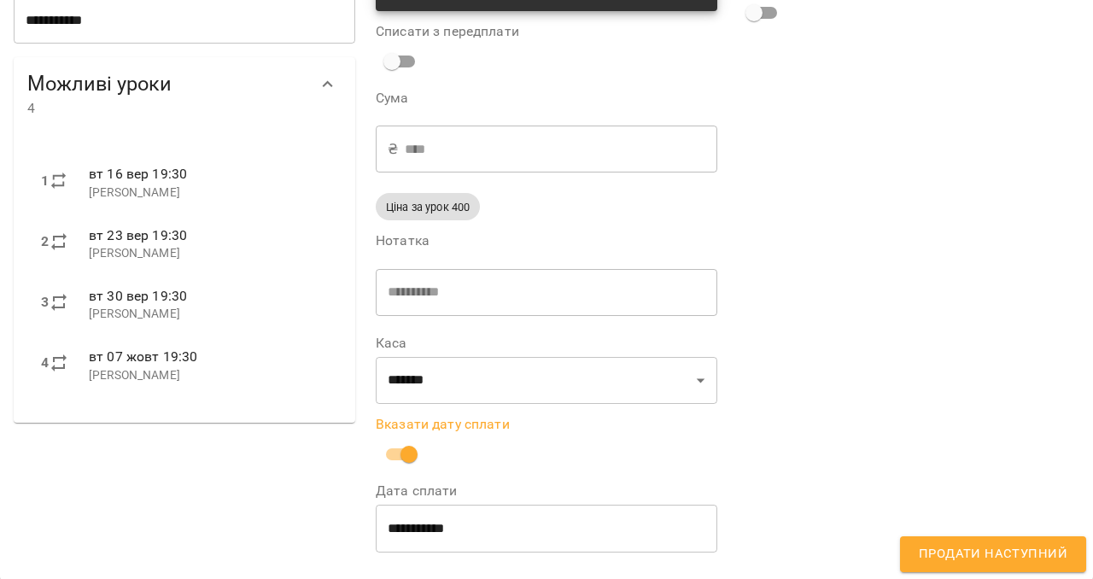
click at [1006, 553] on span "Продати наступний" at bounding box center [992, 554] width 149 height 22
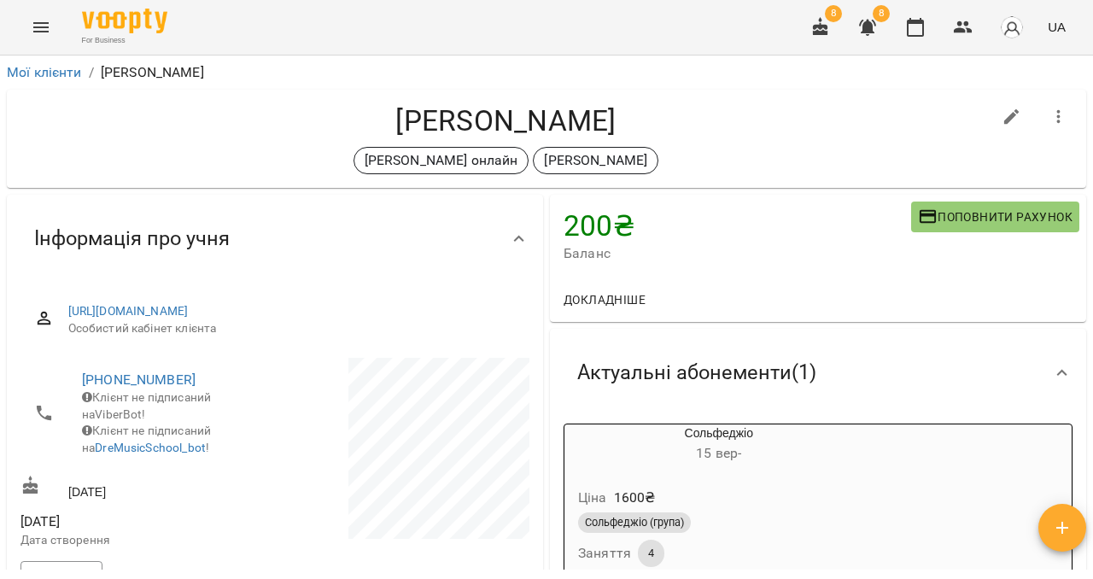
click at [23, 31] on button "Menu" at bounding box center [40, 27] width 41 height 41
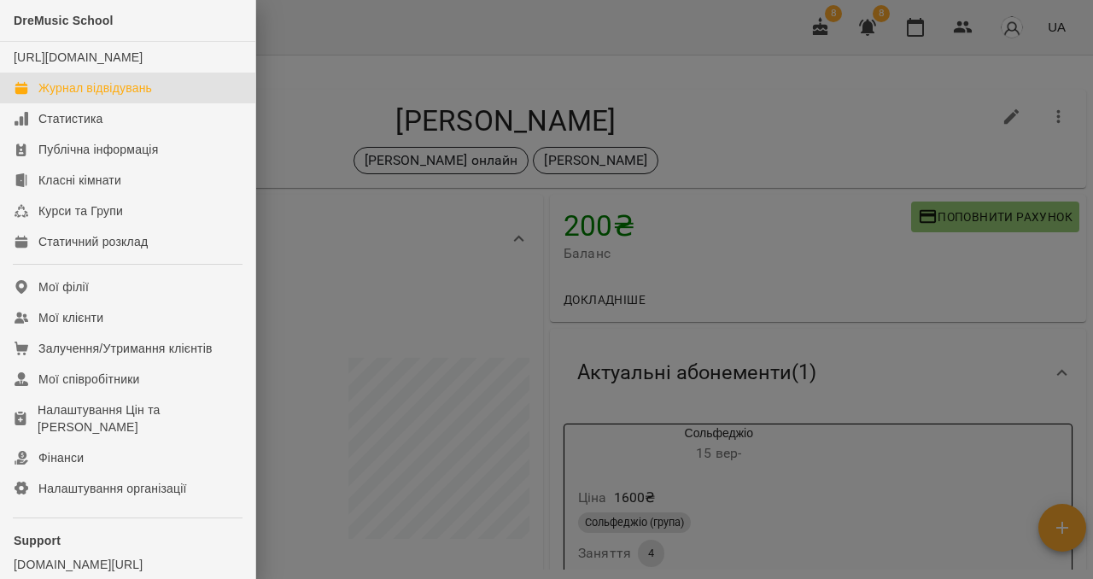
click at [79, 103] on link "Журнал відвідувань" at bounding box center [127, 88] width 255 height 31
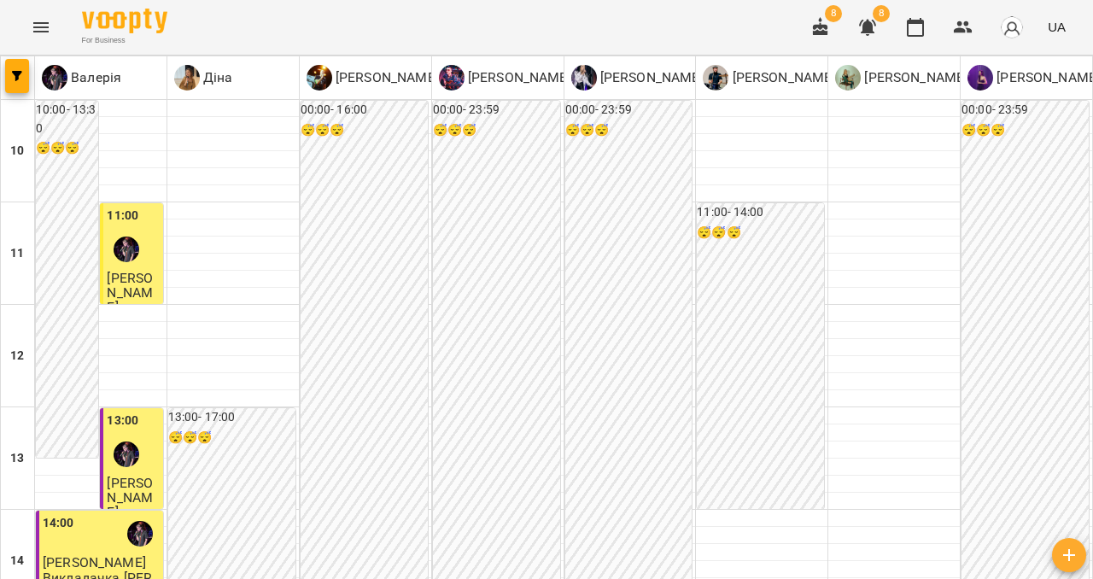
scroll to position [825, 0]
